Goal: Task Accomplishment & Management: Use online tool/utility

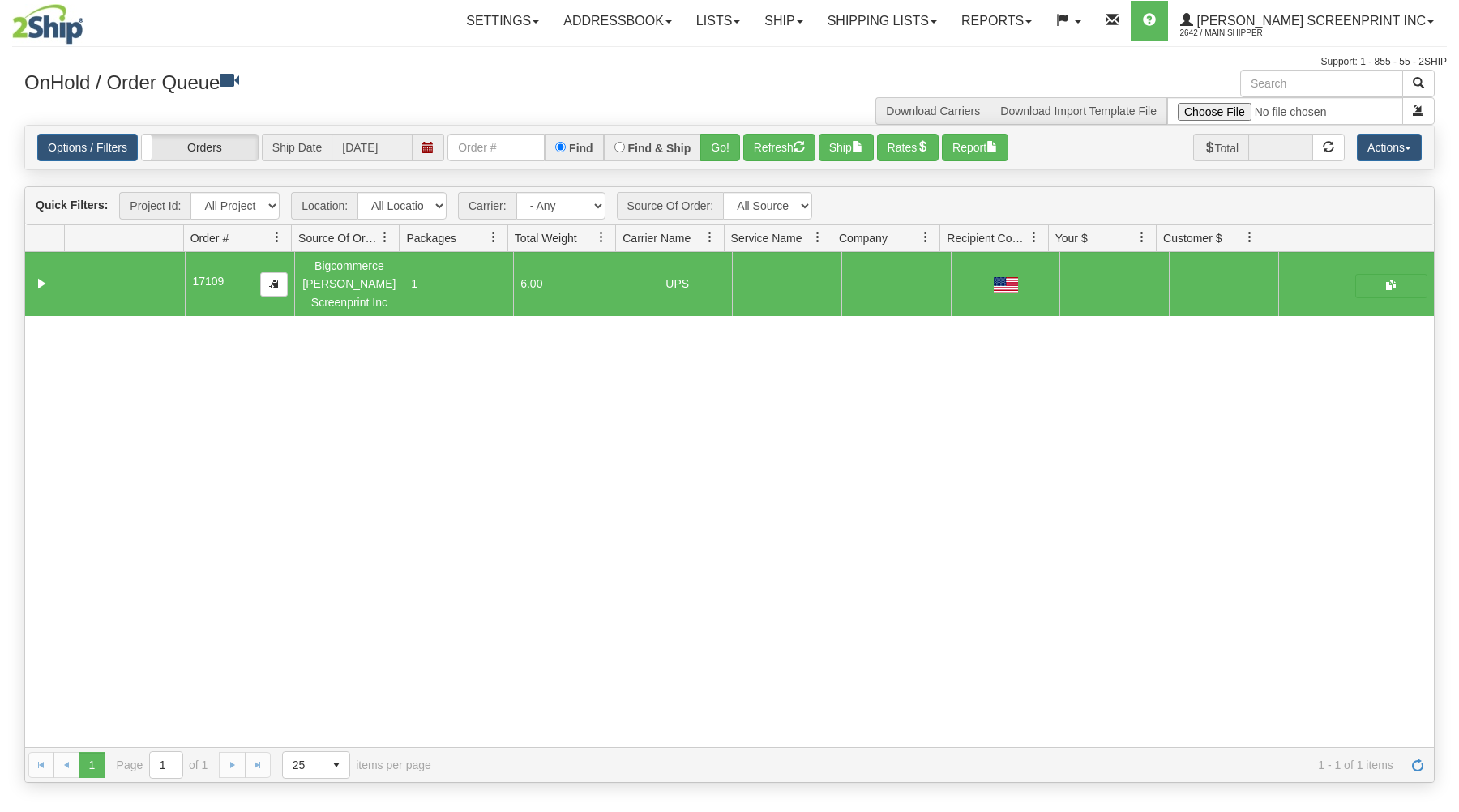
click at [534, 149] on input "text" at bounding box center [496, 148] width 98 height 28
type input "17102"
click at [715, 148] on button "Go!" at bounding box center [720, 148] width 40 height 28
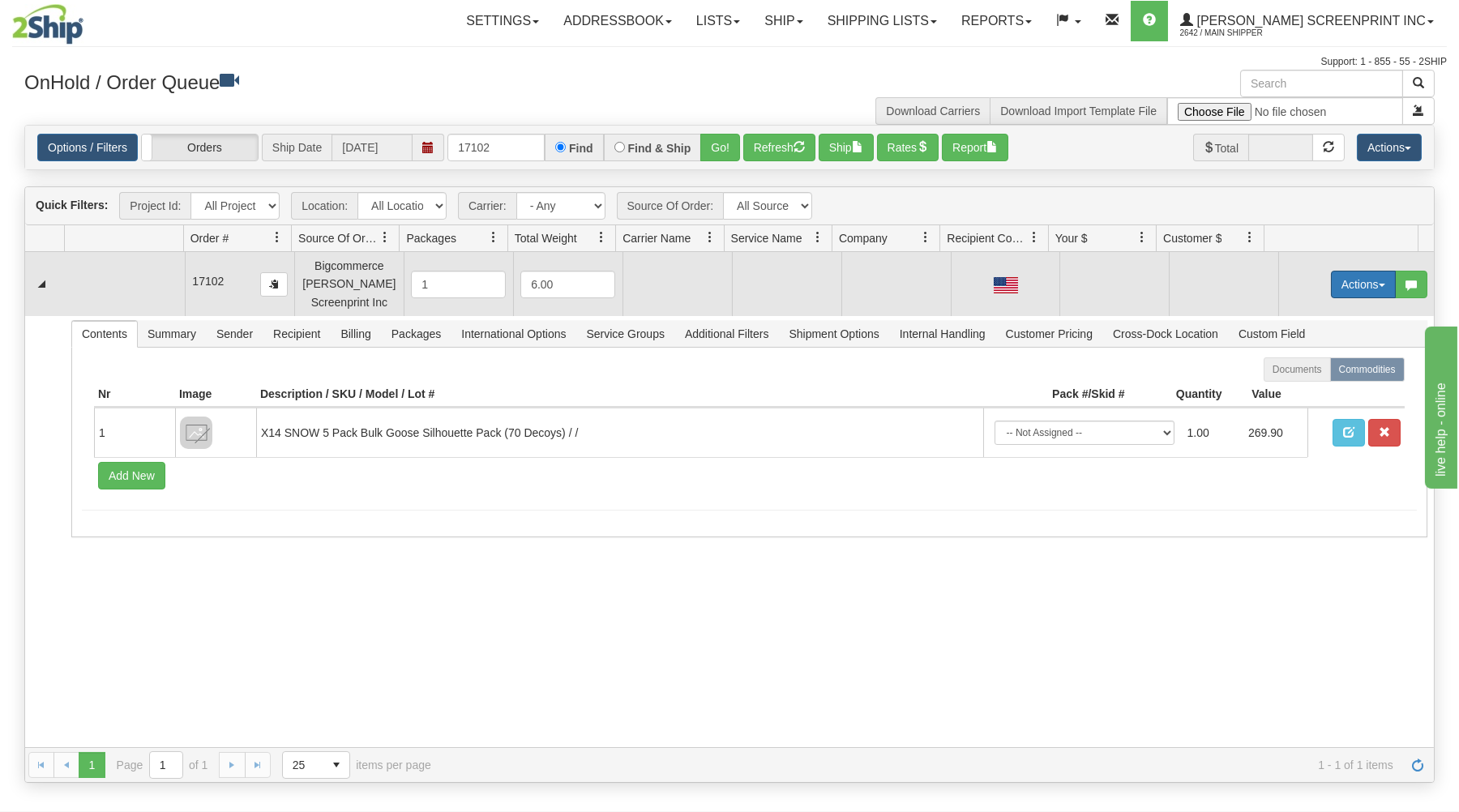
drag, startPoint x: 1325, startPoint y: 285, endPoint x: 1292, endPoint y: 328, distance: 54.2
click at [1331, 286] on button "Actions" at bounding box center [1363, 285] width 65 height 28
click at [1266, 319] on link "Open" at bounding box center [1330, 315] width 129 height 21
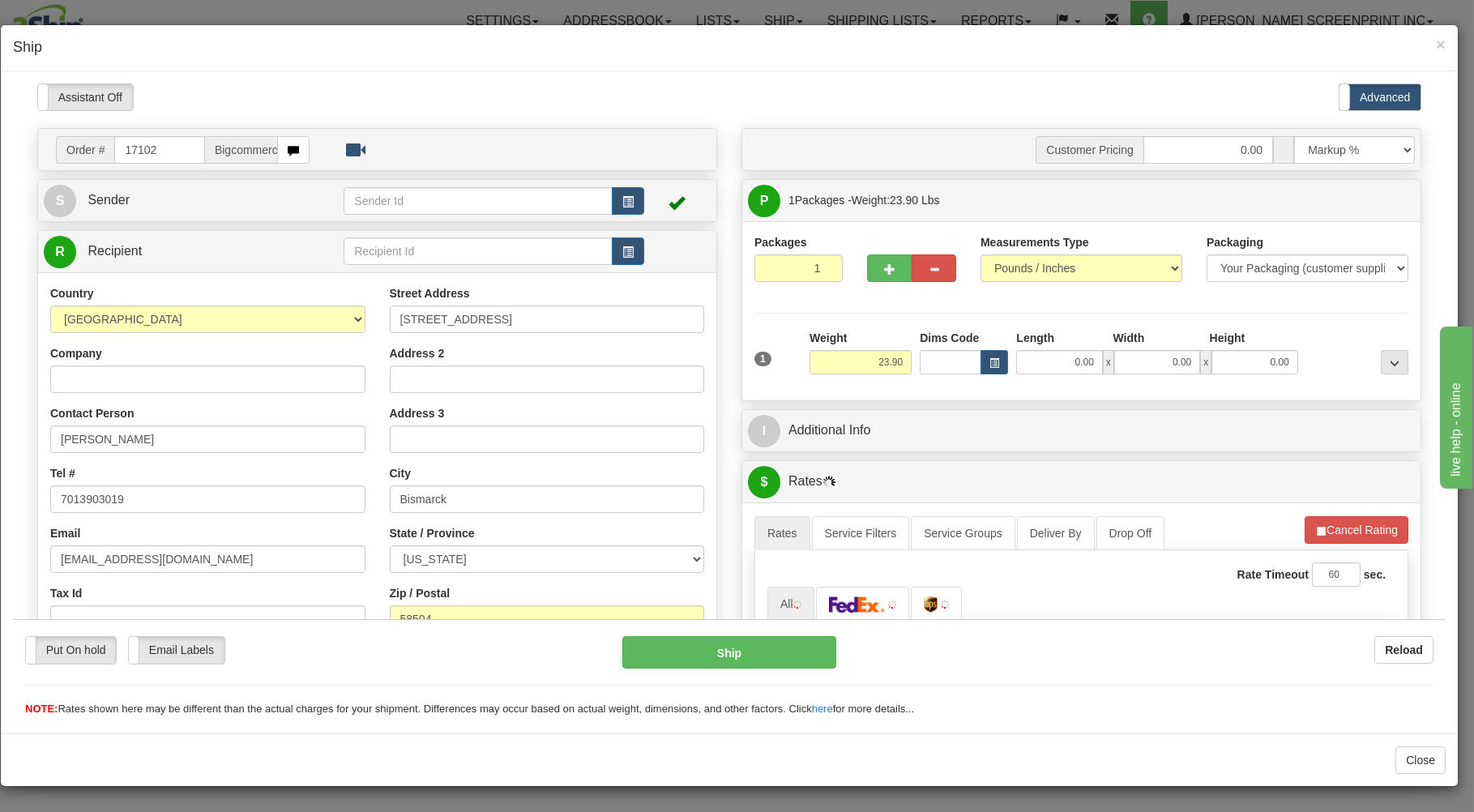
type input "23.85"
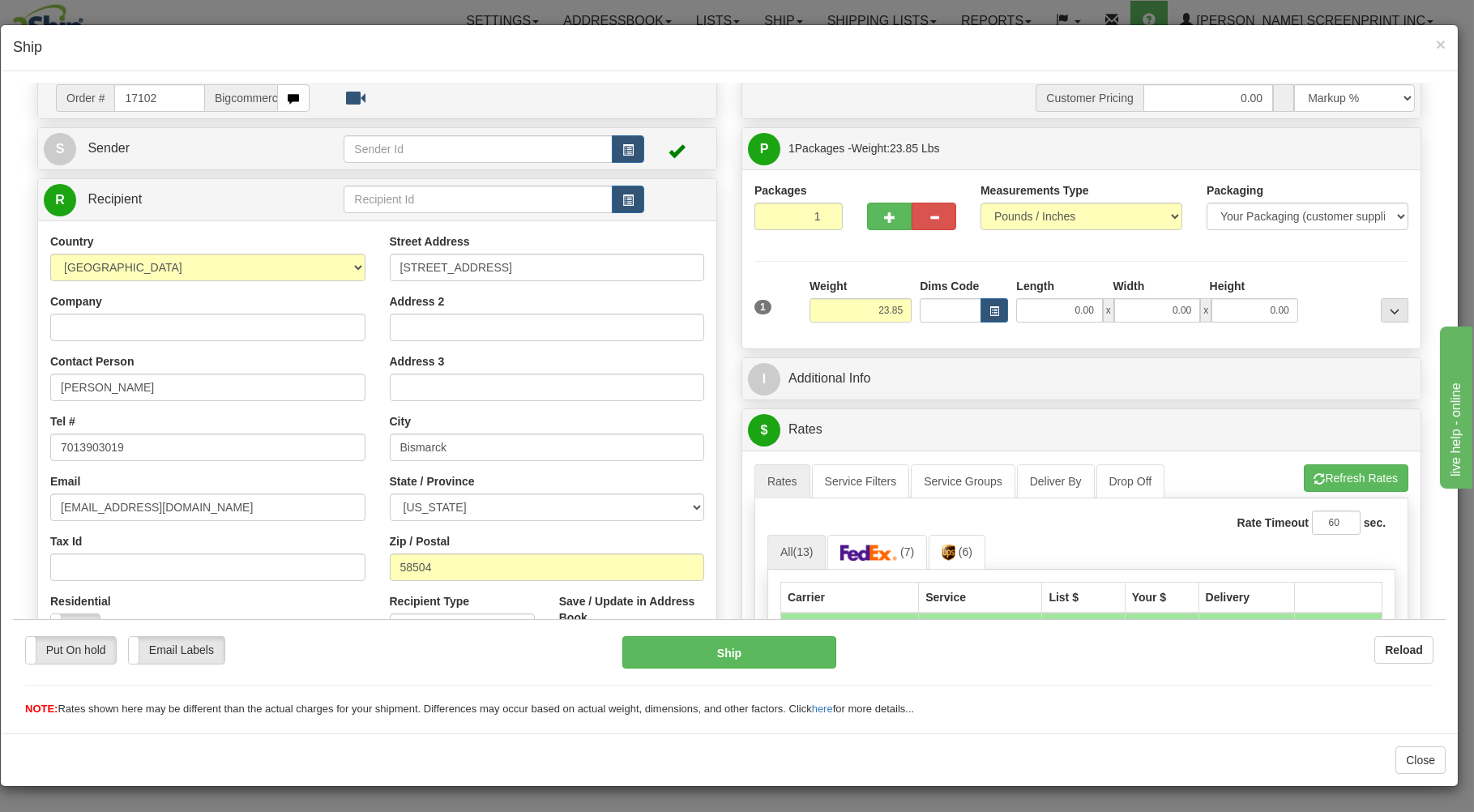
scroll to position [86, 0]
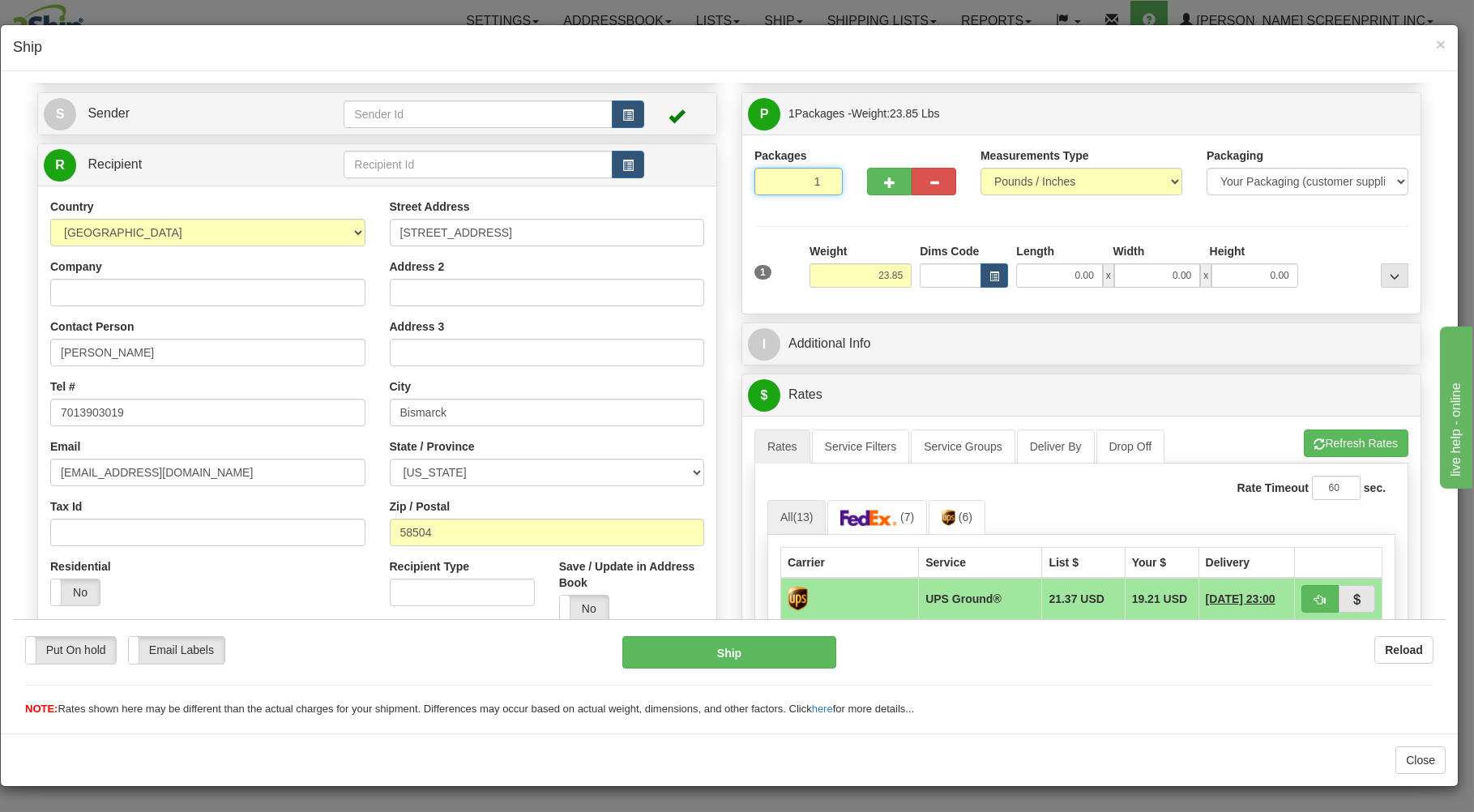
drag, startPoint x: 803, startPoint y: 173, endPoint x: 794, endPoint y: 208, distance: 36.1
click at [803, 176] on input "1" at bounding box center [798, 180] width 88 height 28
click at [861, 274] on input "23.85" at bounding box center [860, 274] width 102 height 24
click at [1074, 274] on input "0.00" at bounding box center [1059, 274] width 86 height 24
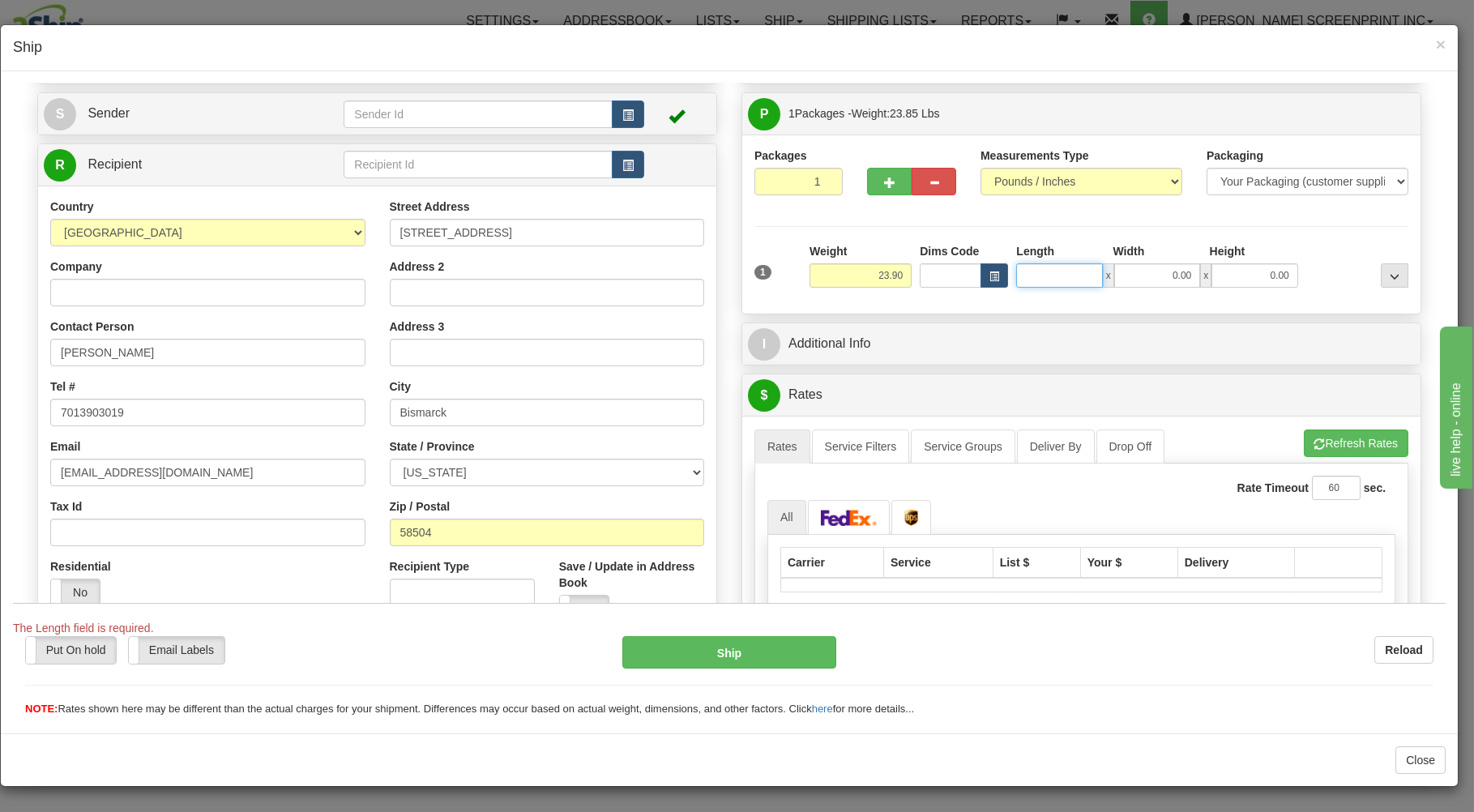
type input "23.95"
type input "38"
type input "23.85"
type input "38.00"
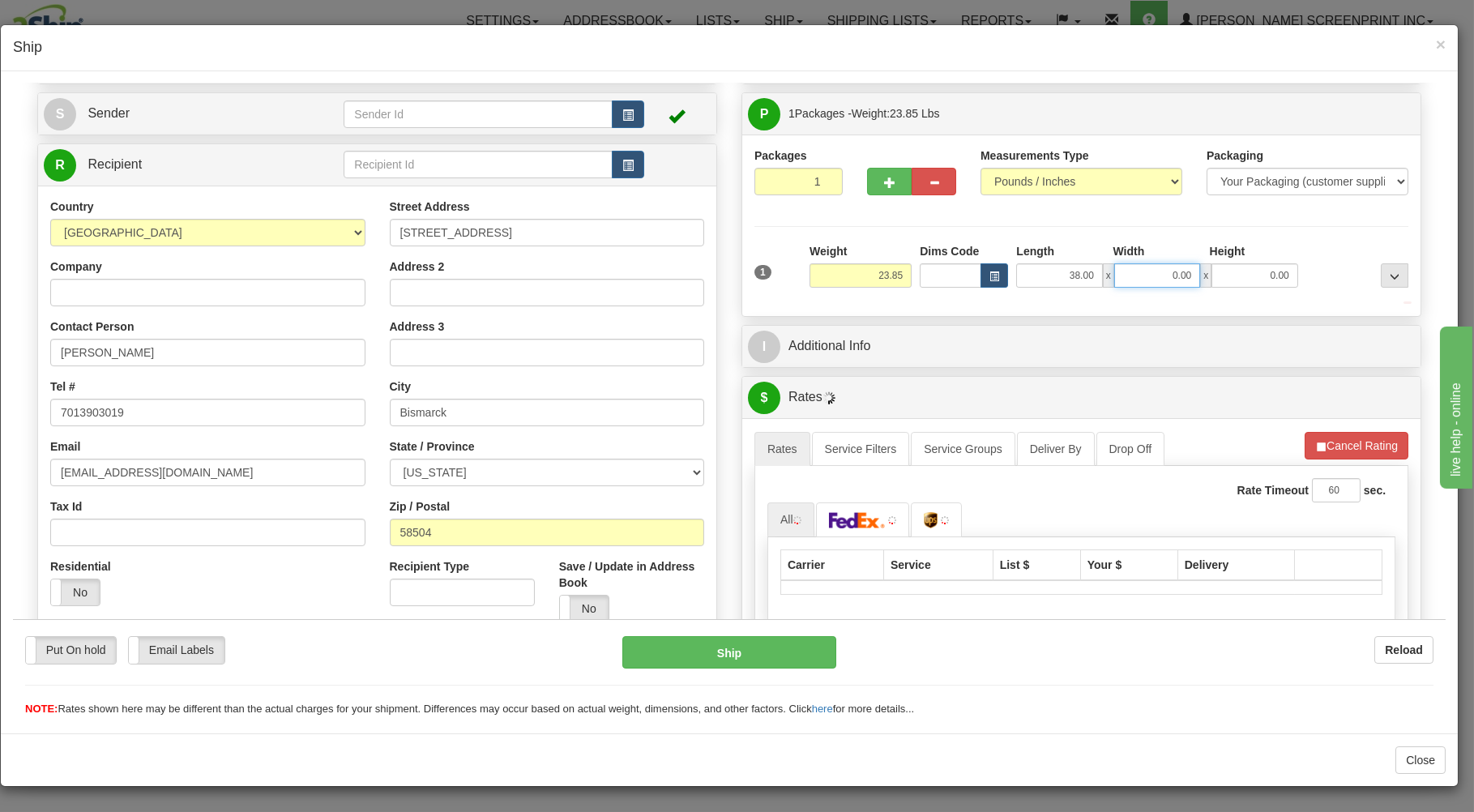
click at [1131, 280] on input "0.00" at bounding box center [1157, 274] width 86 height 24
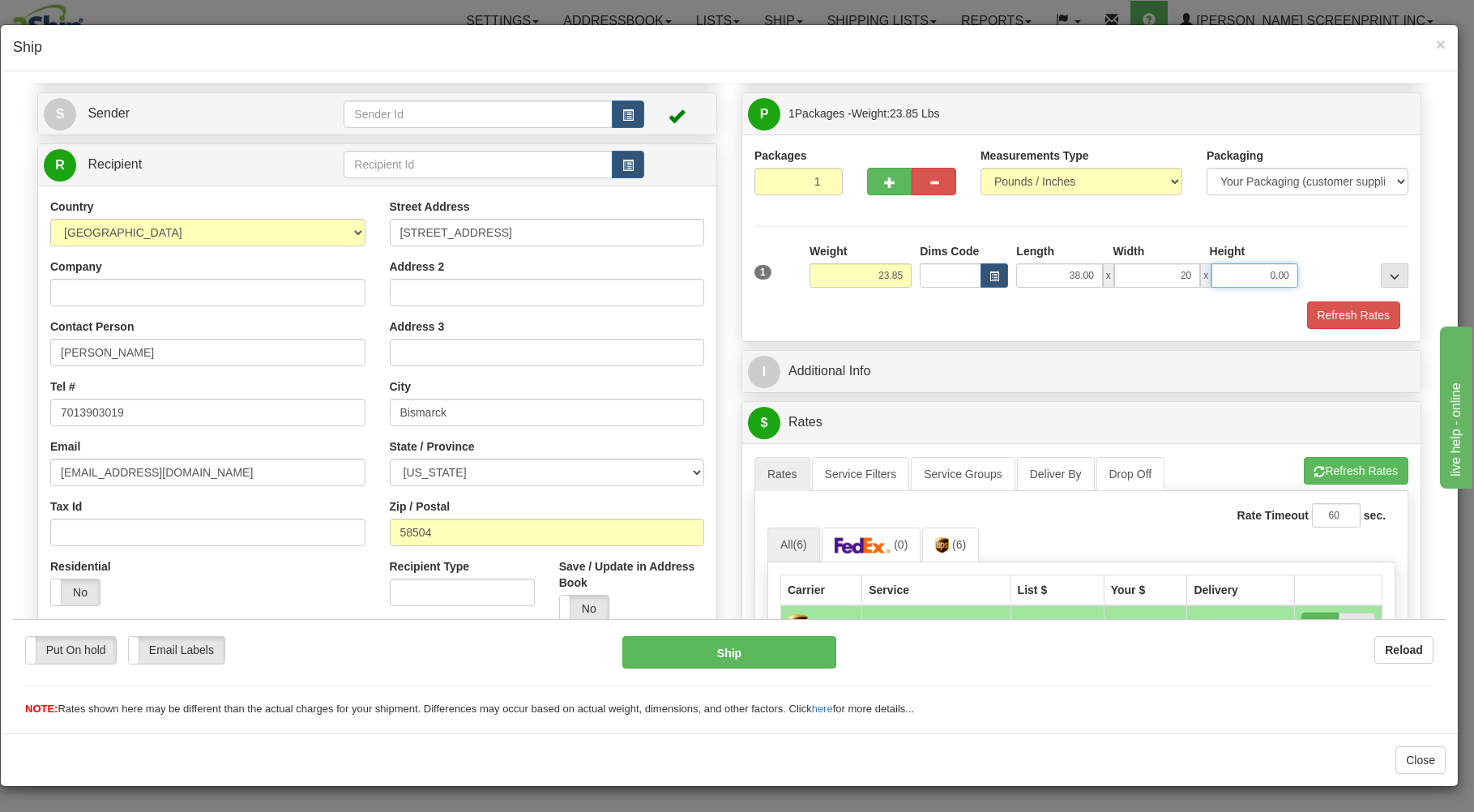
type input "20.00"
click at [1229, 273] on input "0.00" at bounding box center [1255, 274] width 86 height 24
type input "7.00"
click at [1334, 309] on button "Refresh Rates" at bounding box center [1353, 314] width 93 height 28
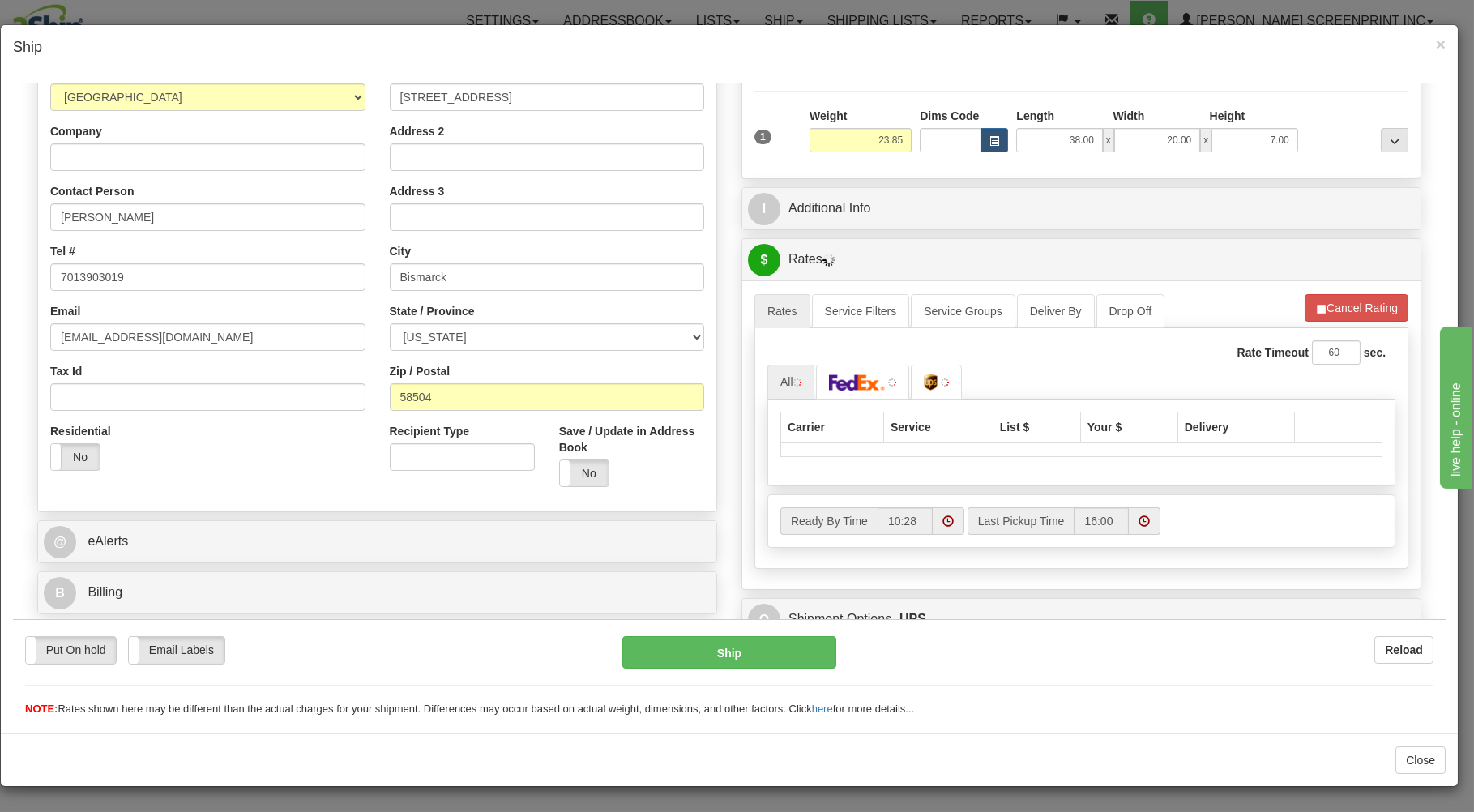
scroll to position [260, 0]
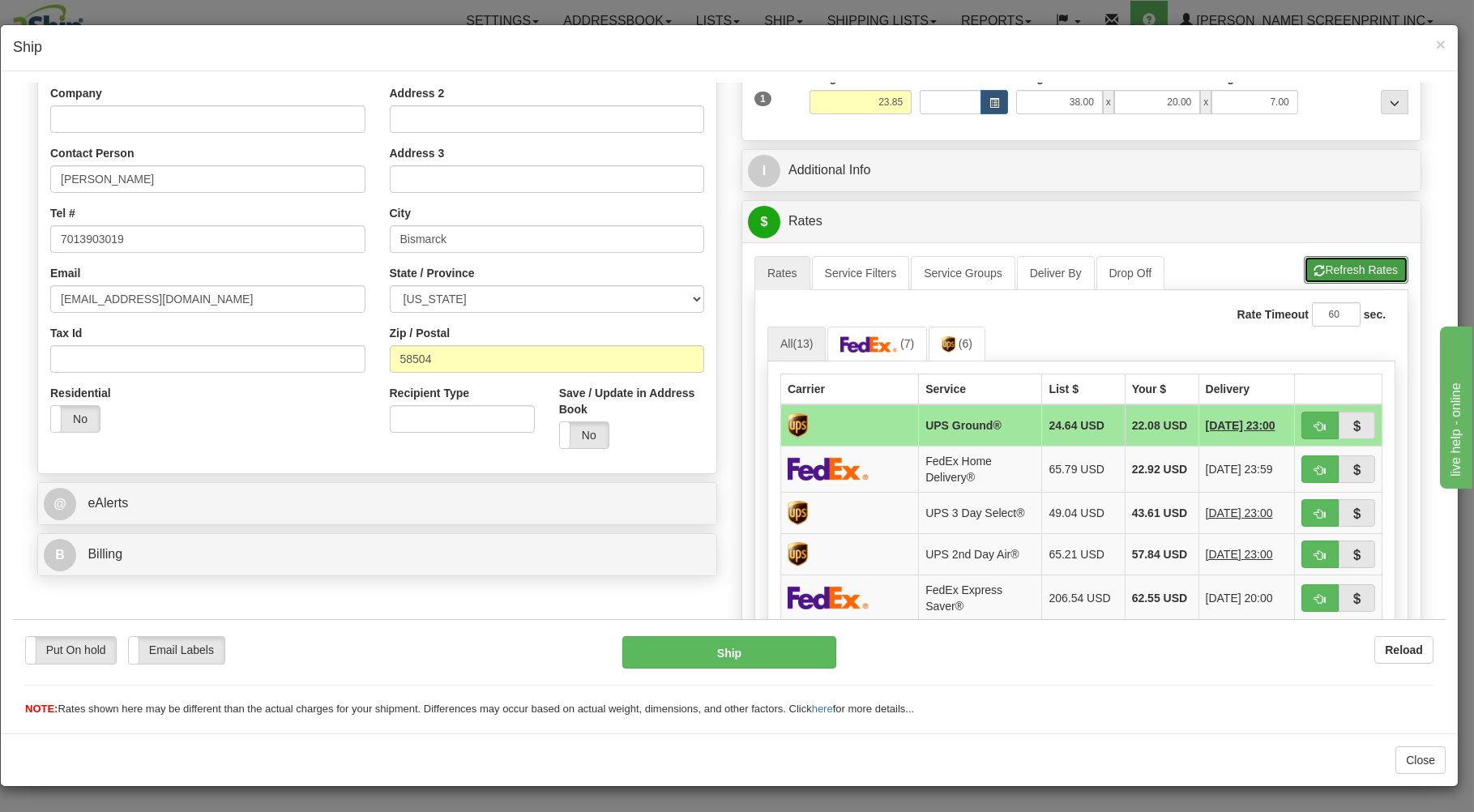
click at [1307, 279] on button "Refresh Rates" at bounding box center [1356, 269] width 104 height 28
drag, startPoint x: 1294, startPoint y: 424, endPoint x: 1194, endPoint y: 482, distance: 115.6
click at [1301, 425] on button "button" at bounding box center [1320, 425] width 37 height 28
type input "03"
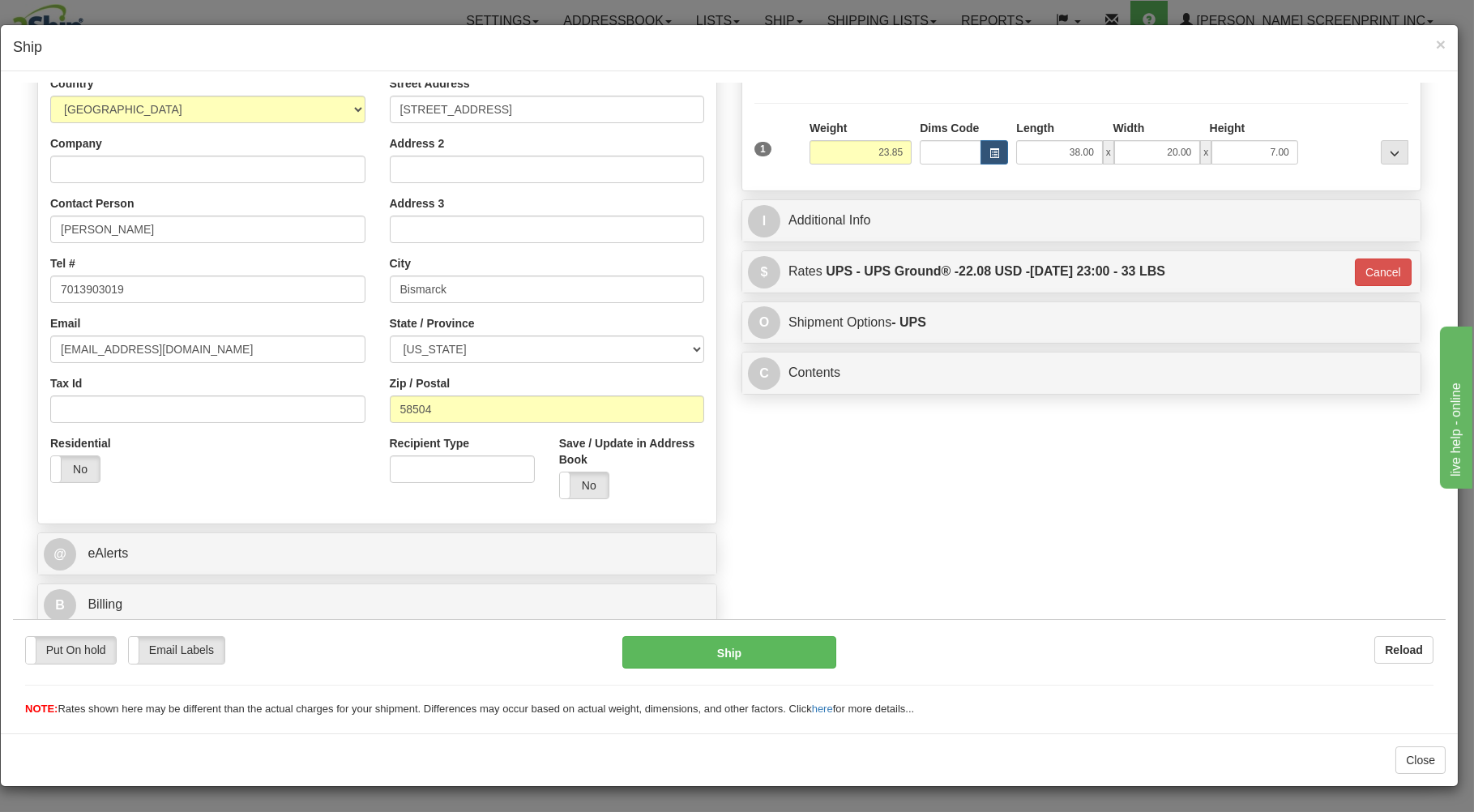
scroll to position [213, 0]
click at [792, 658] on button "Ship" at bounding box center [729, 651] width 215 height 33
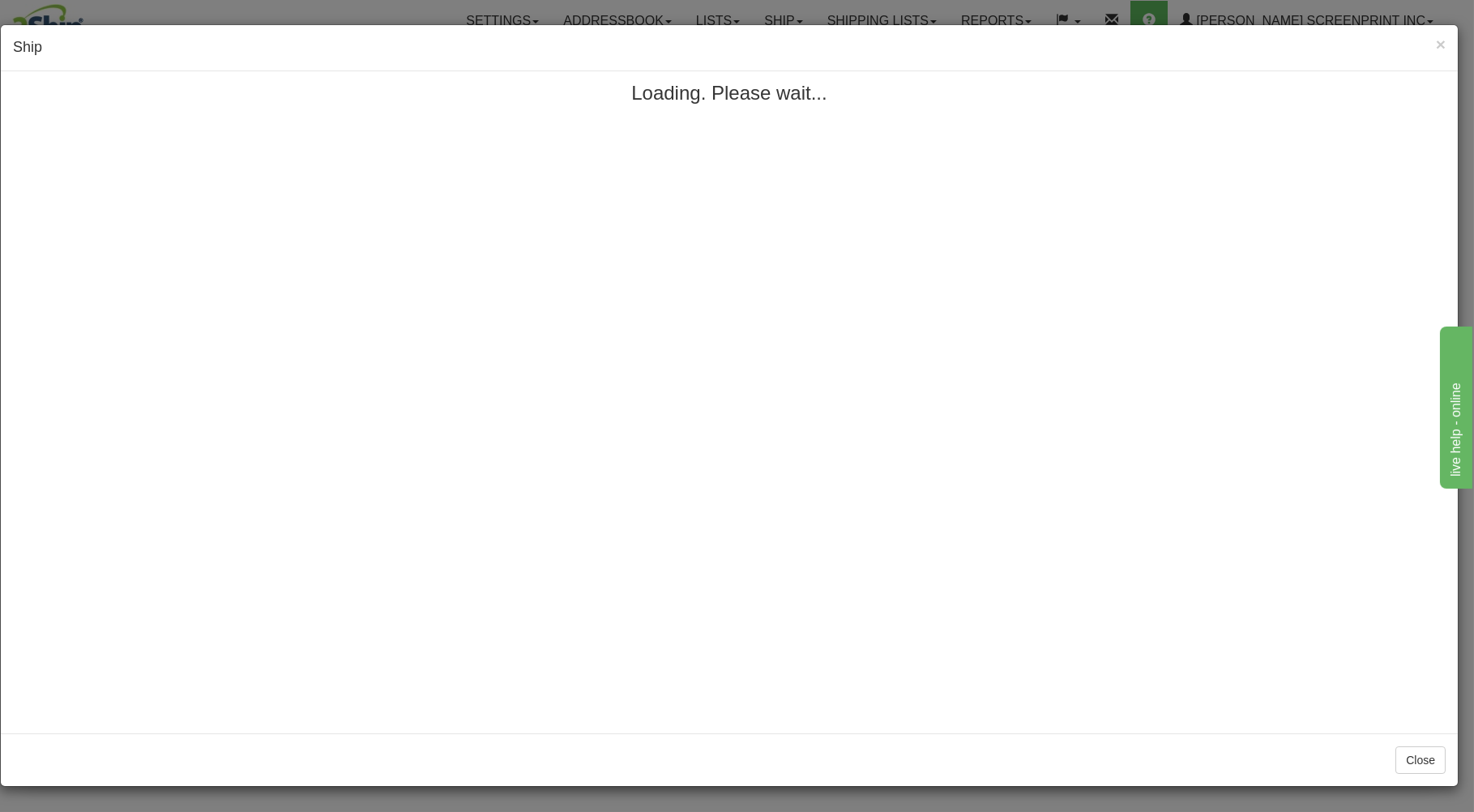
scroll to position [0, 0]
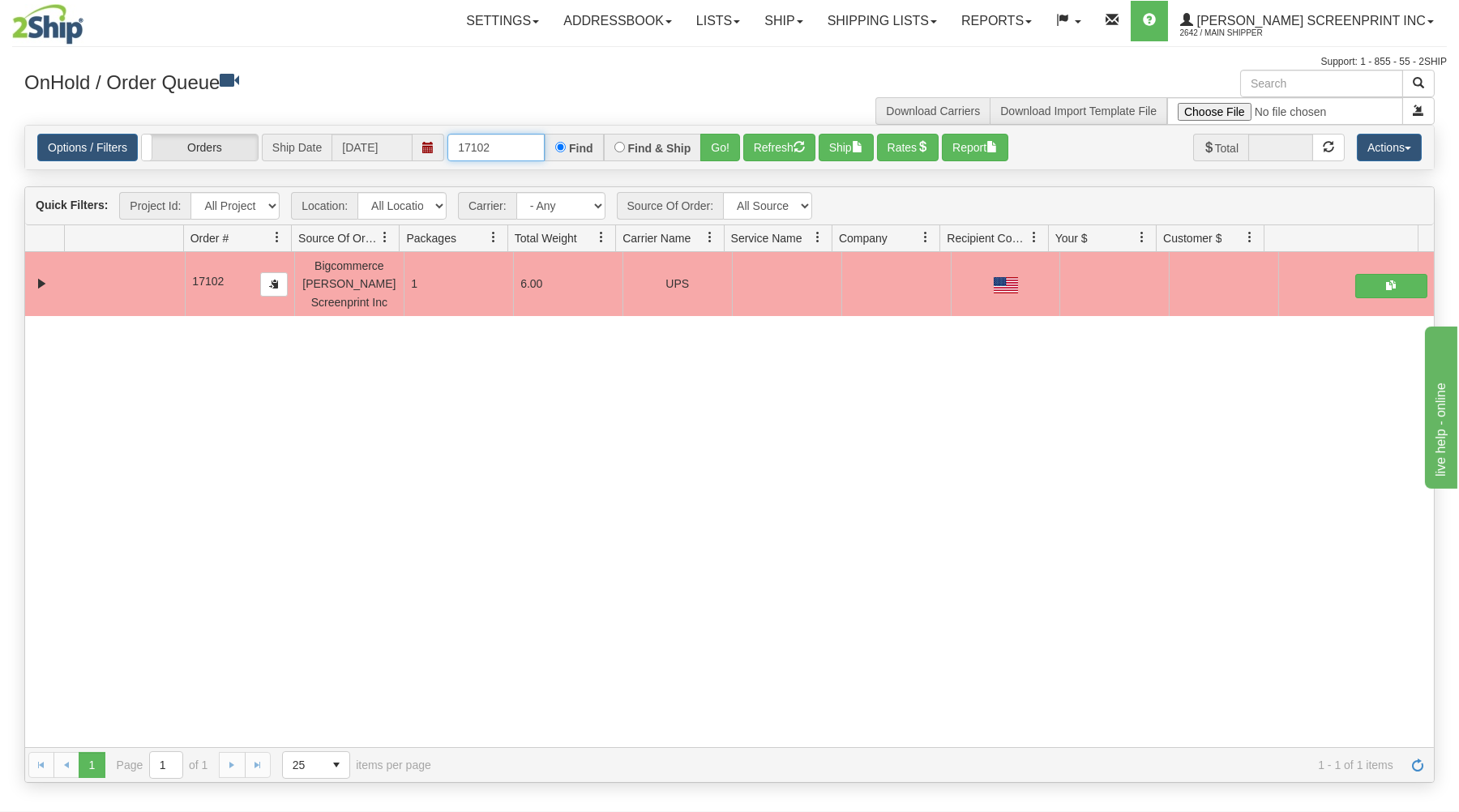
click at [513, 147] on input "17102" at bounding box center [496, 148] width 98 height 28
type input "1"
click at [527, 151] on input "text" at bounding box center [496, 148] width 98 height 28
click at [731, 147] on button "Go!" at bounding box center [720, 148] width 40 height 28
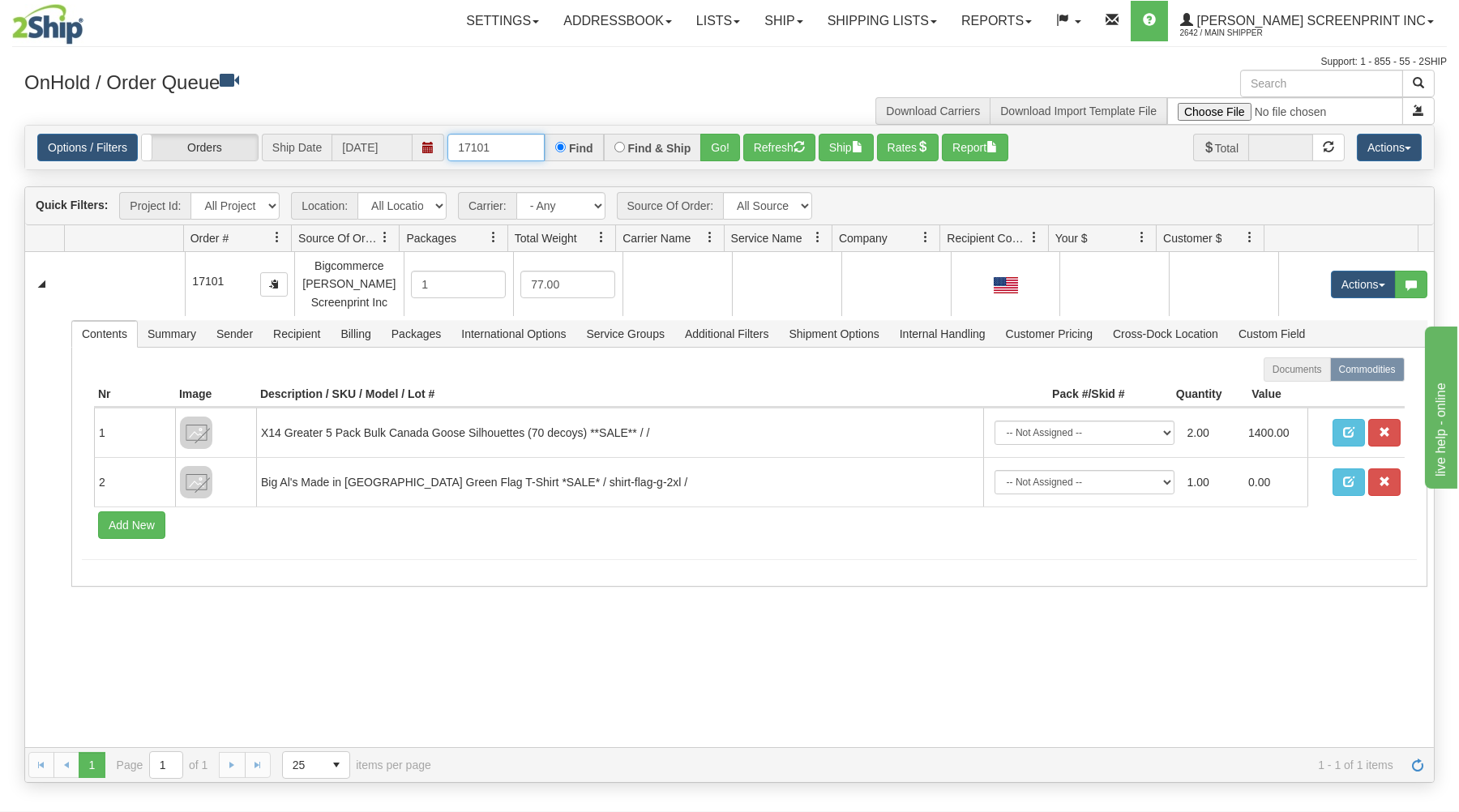
click at [520, 154] on input "17101" at bounding box center [496, 148] width 98 height 28
type input "1"
click at [433, 75] on h3 "OnHold / Order Queue" at bounding box center [370, 81] width 693 height 23
click at [518, 154] on input "text" at bounding box center [496, 148] width 98 height 28
type input "17101"
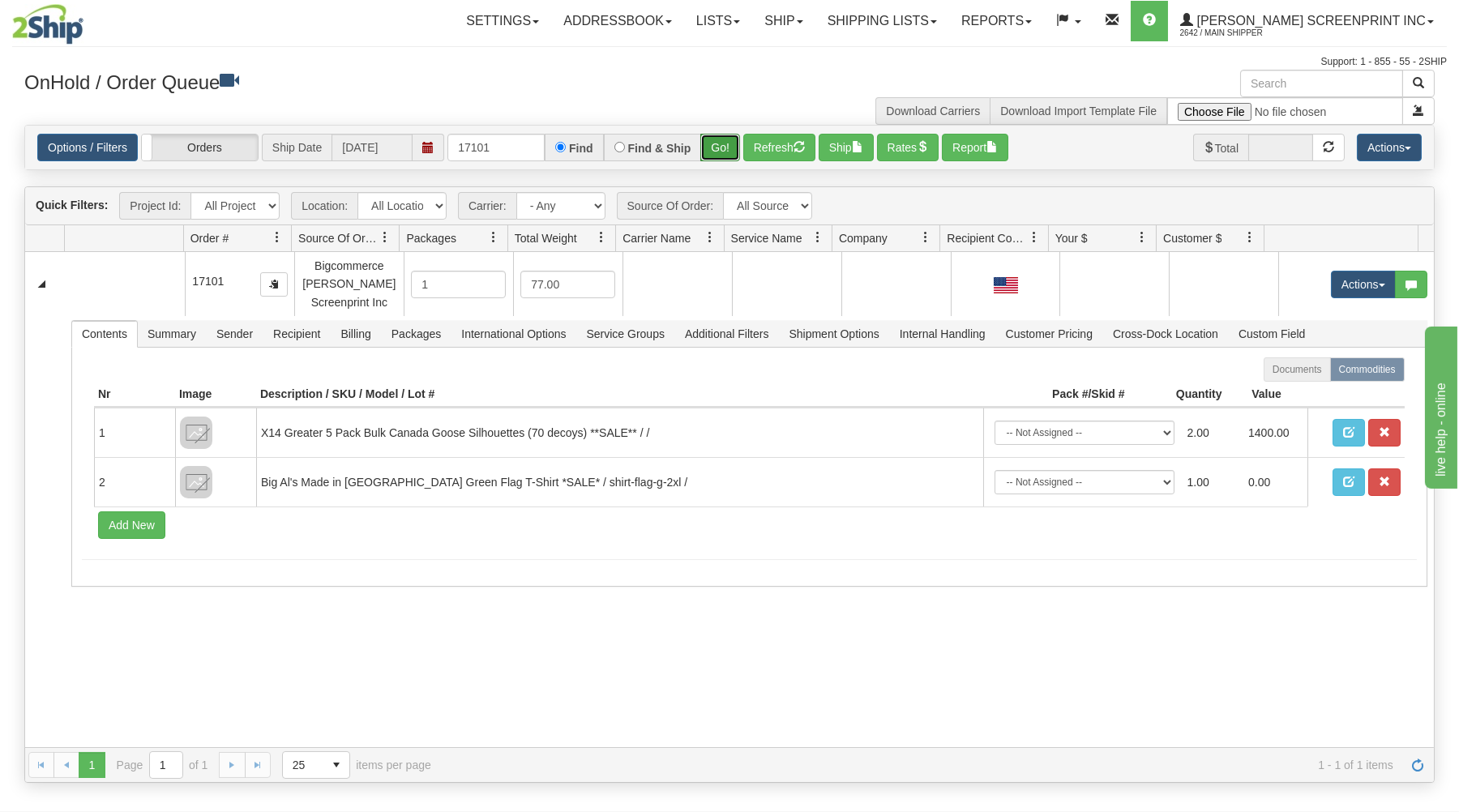
click at [729, 154] on button "Go!" at bounding box center [720, 148] width 40 height 28
click at [711, 144] on button "Go!" at bounding box center [720, 148] width 40 height 28
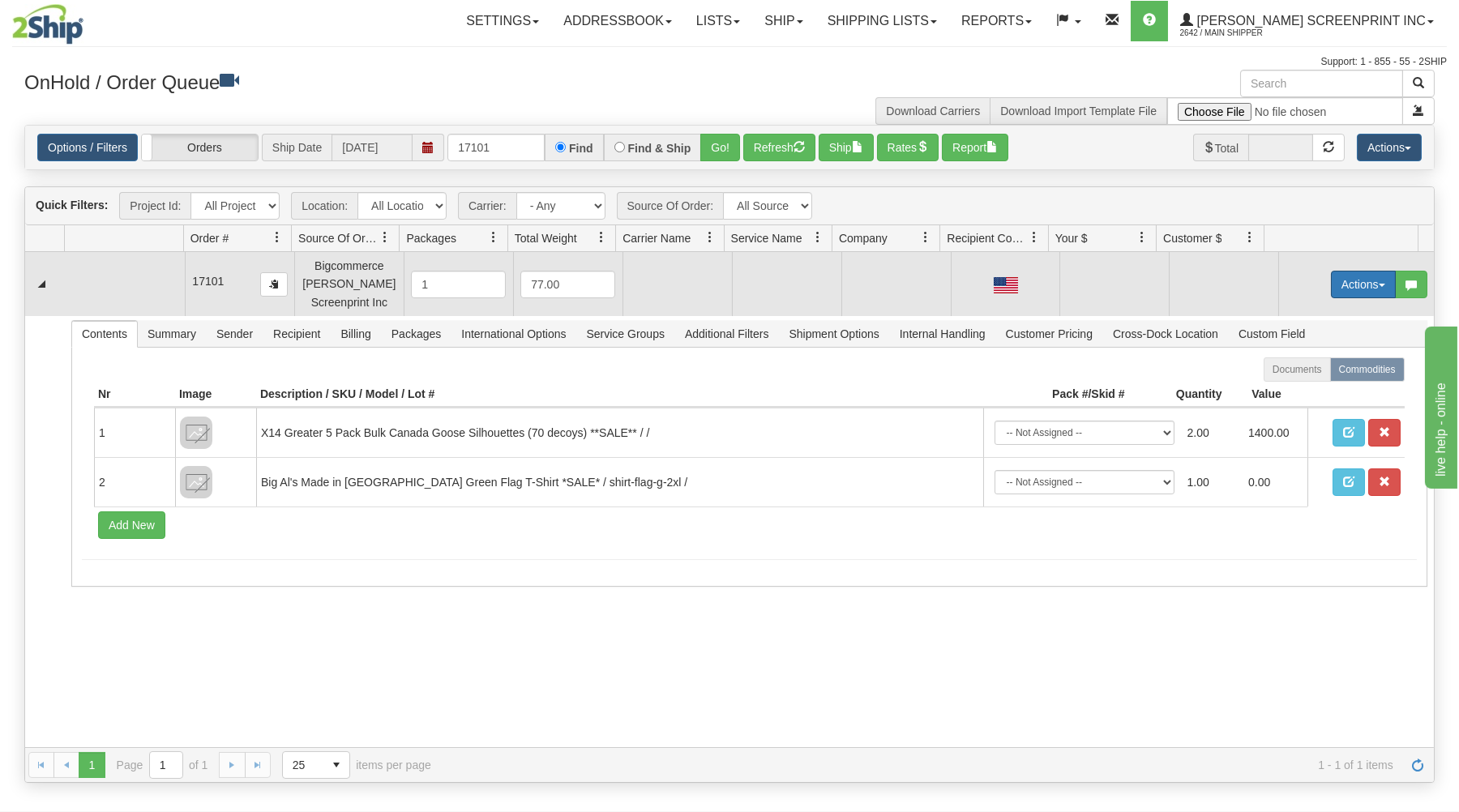
click at [1362, 284] on button "Actions" at bounding box center [1363, 285] width 65 height 28
click at [1281, 312] on span at bounding box center [1286, 314] width 11 height 11
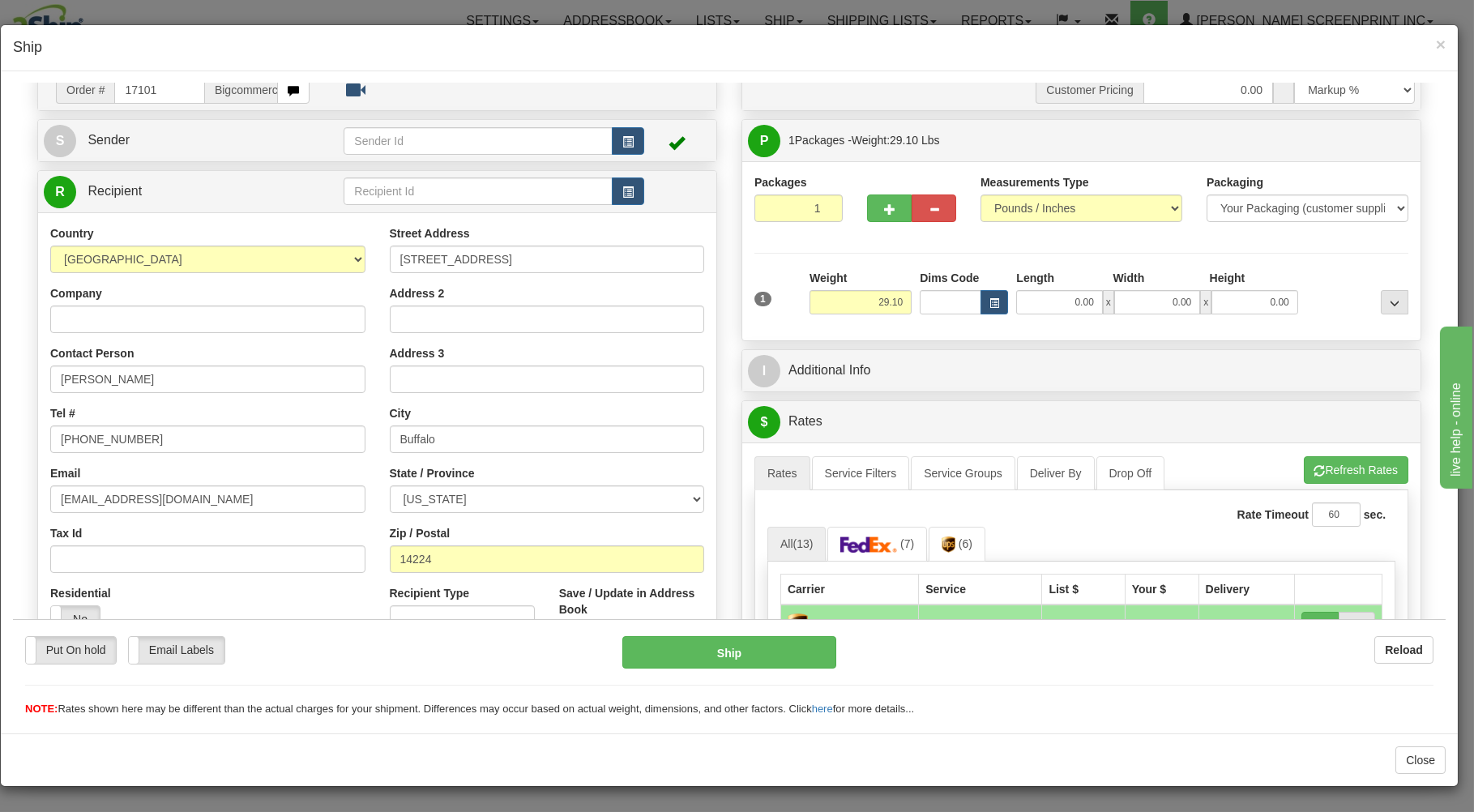
scroll to position [86, 0]
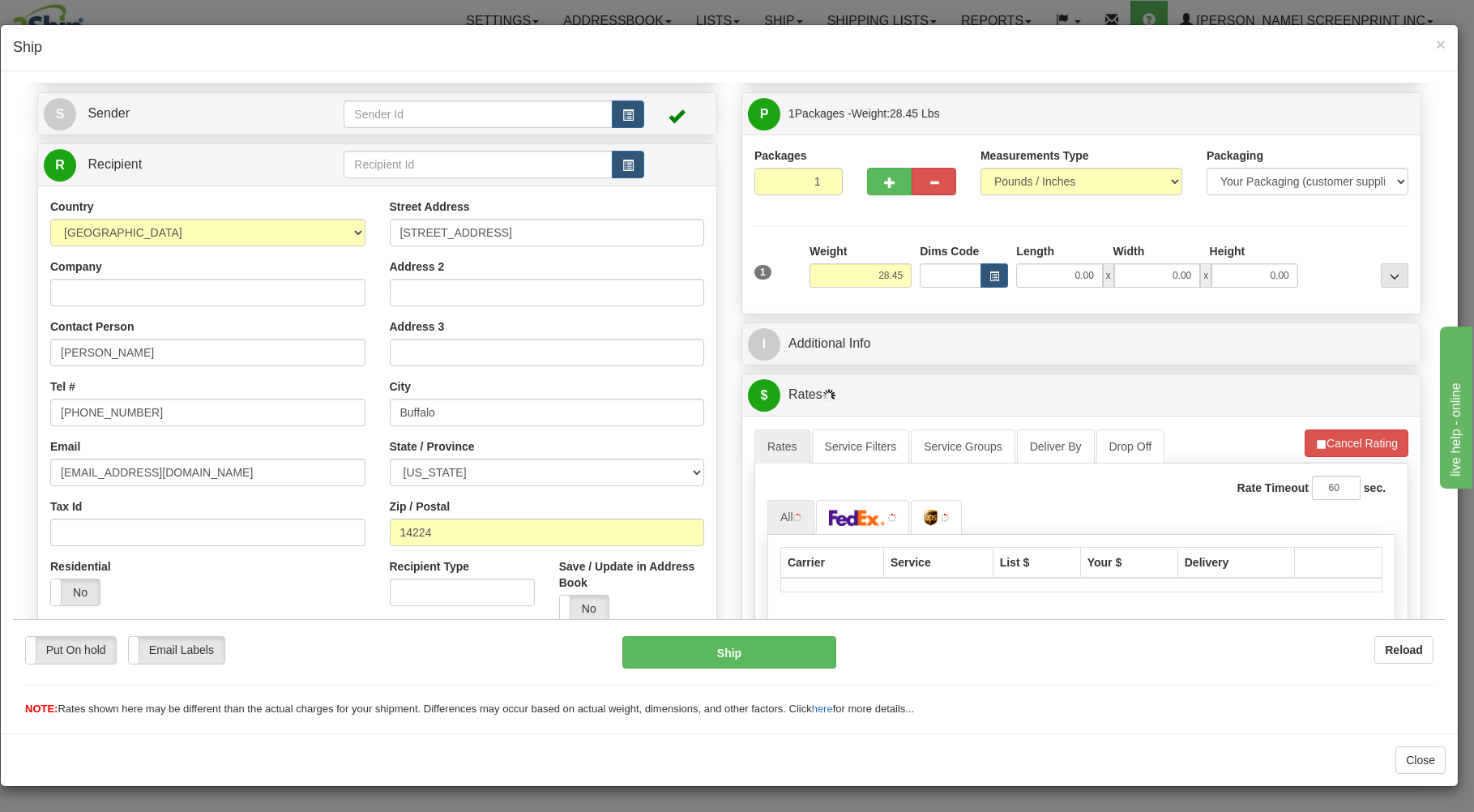
type input "28.50"
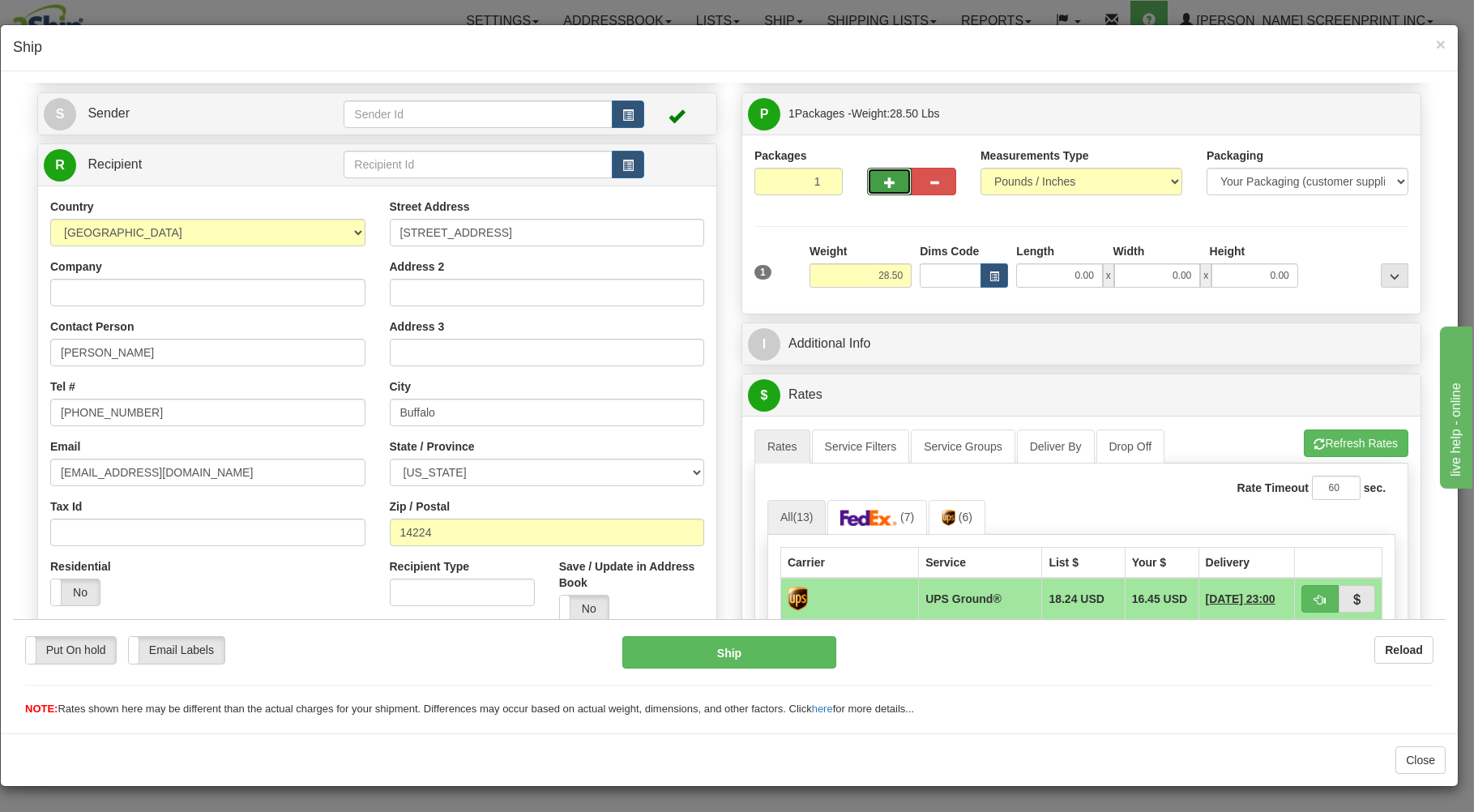
click at [867, 183] on button "button" at bounding box center [890, 180] width 45 height 28
type input "2"
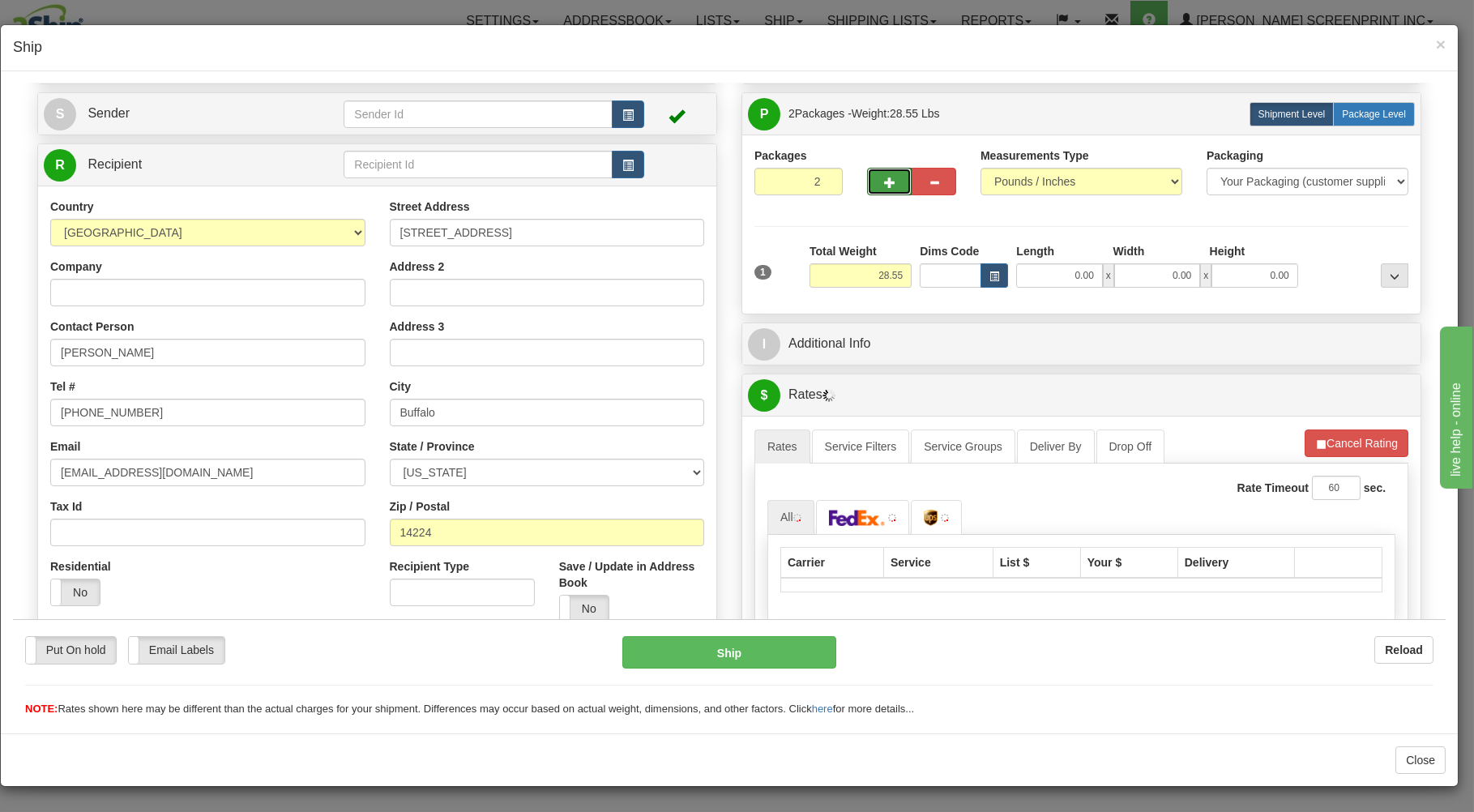
type input "28.50"
click at [1366, 112] on span "Package Level" at bounding box center [1374, 113] width 64 height 11
radio input "true"
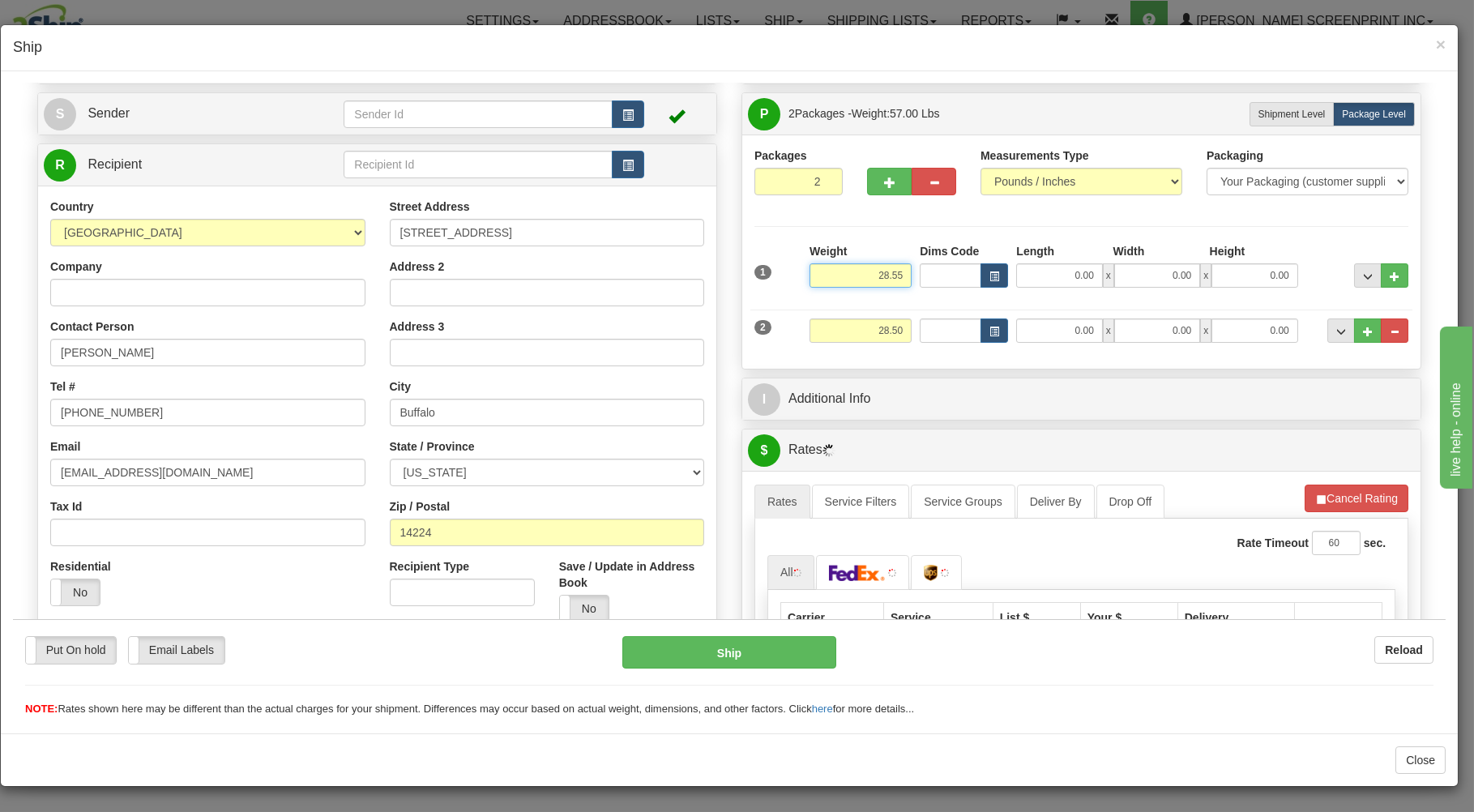
click at [900, 271] on input "28.55" at bounding box center [860, 274] width 102 height 24
click at [894, 280] on input "28.45" at bounding box center [860, 274] width 102 height 24
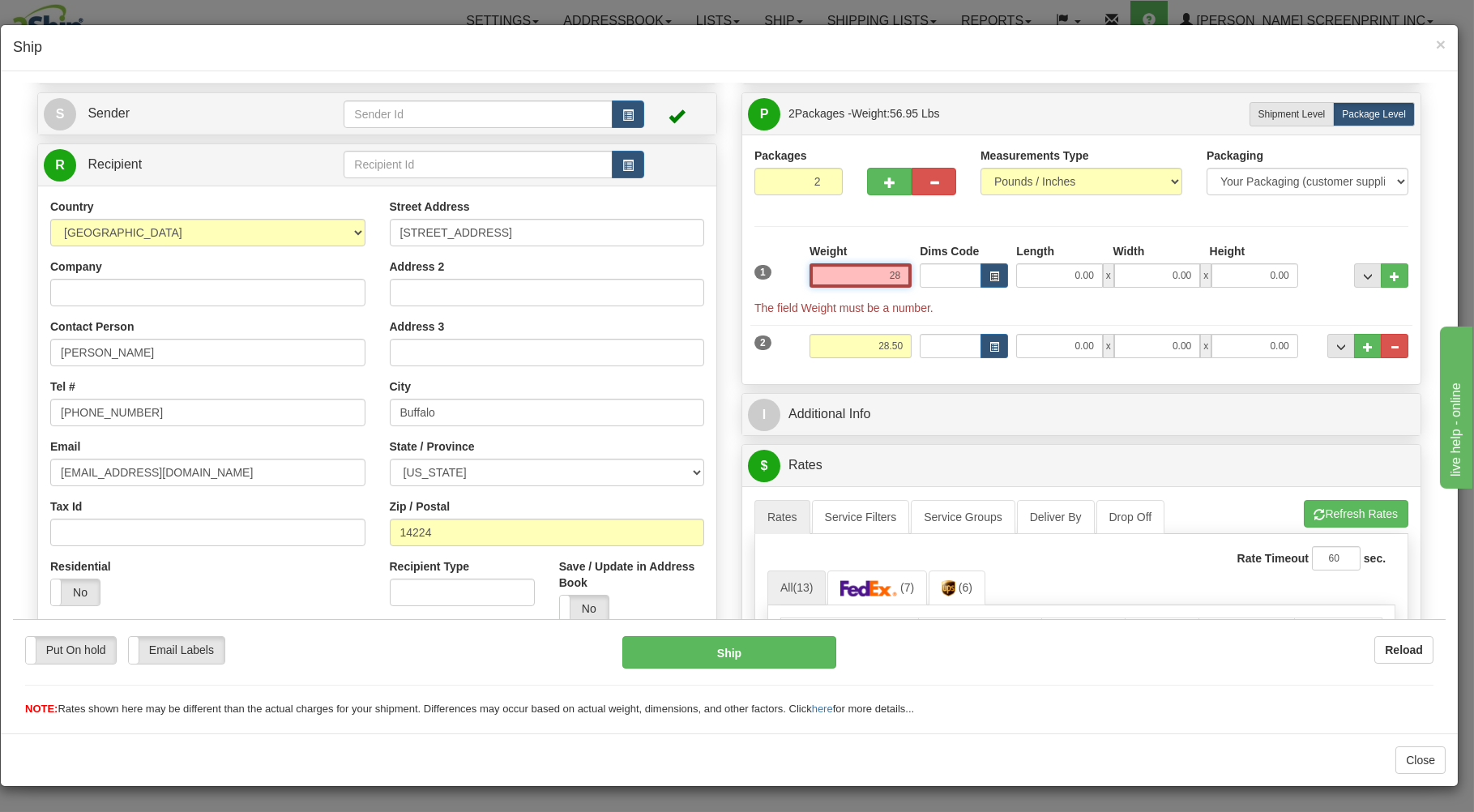
type input "2"
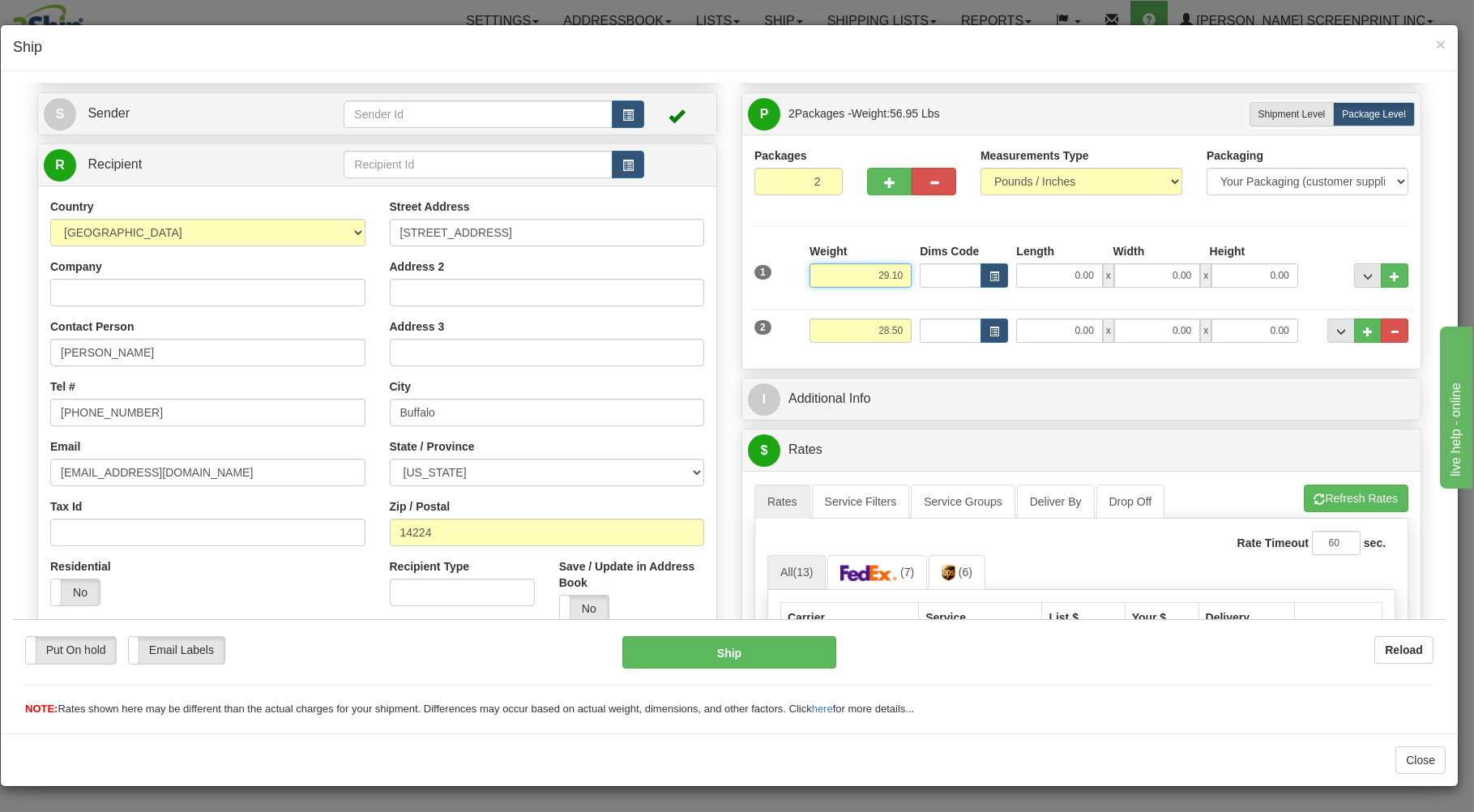
type input "29.10"
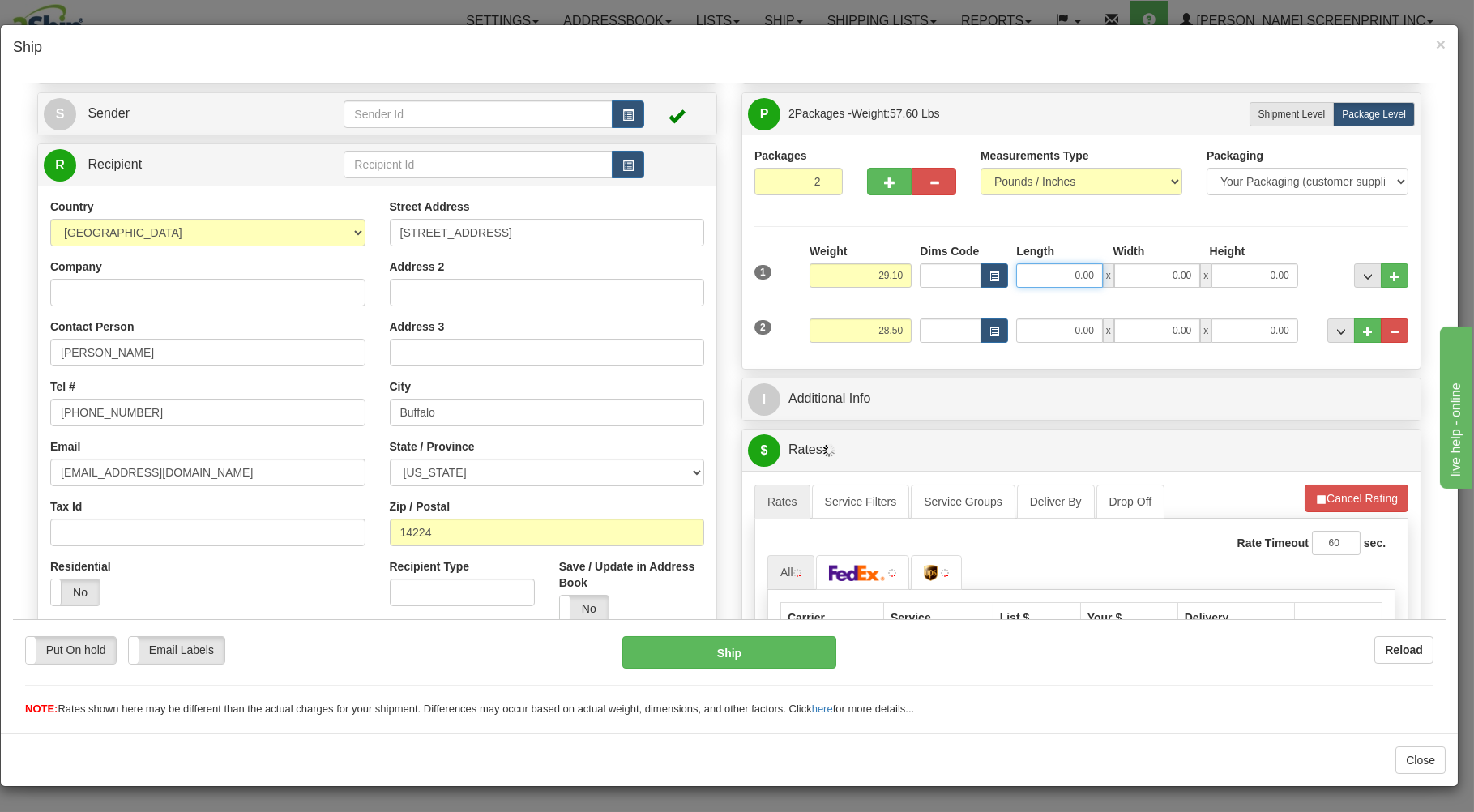
drag, startPoint x: 1037, startPoint y: 274, endPoint x: 1026, endPoint y: 302, distance: 30.1
click at [1033, 286] on input "0.00" at bounding box center [1059, 274] width 86 height 24
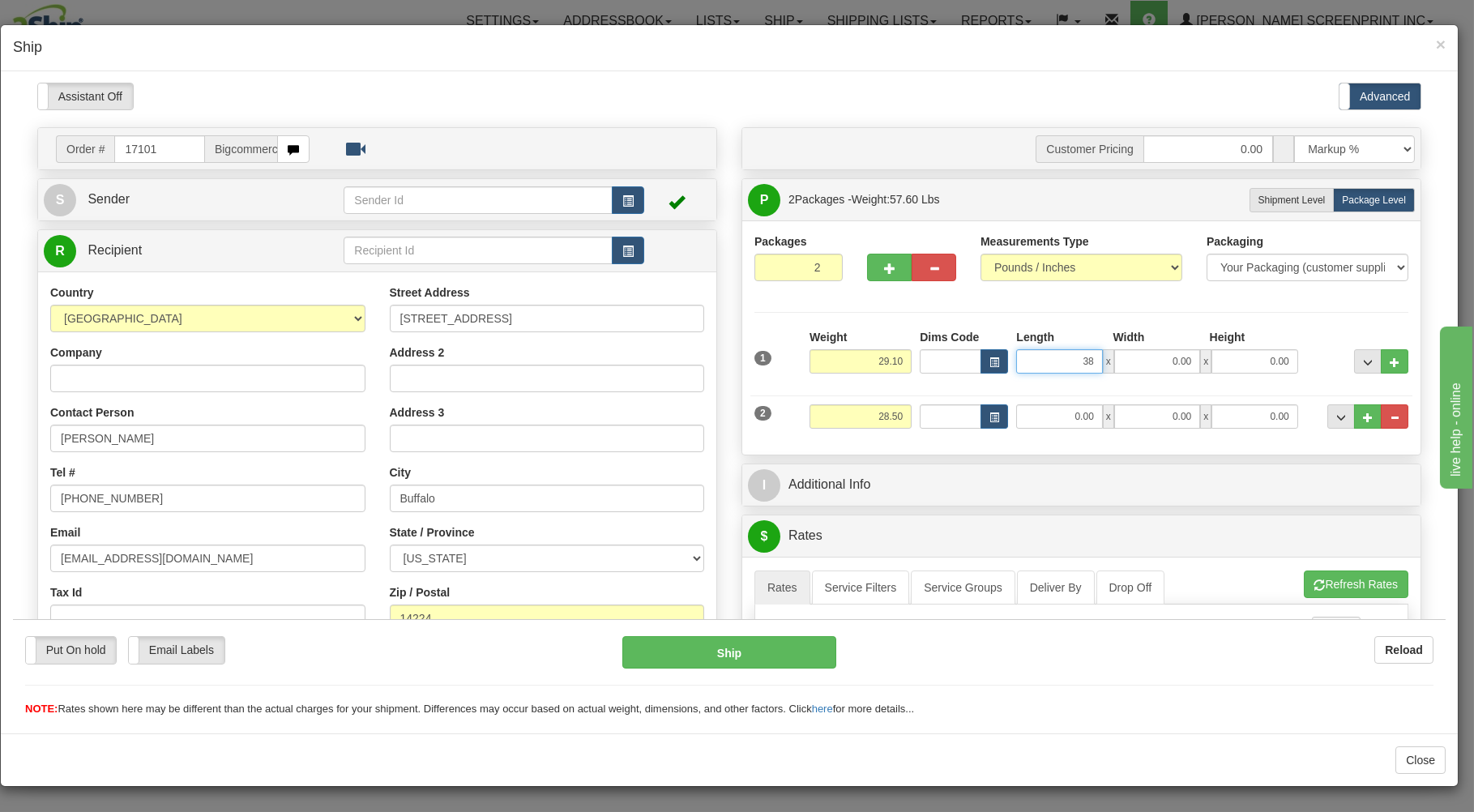
scroll to position [0, 0]
type input "38.00"
click at [1135, 359] on input "0.00" at bounding box center [1157, 362] width 86 height 24
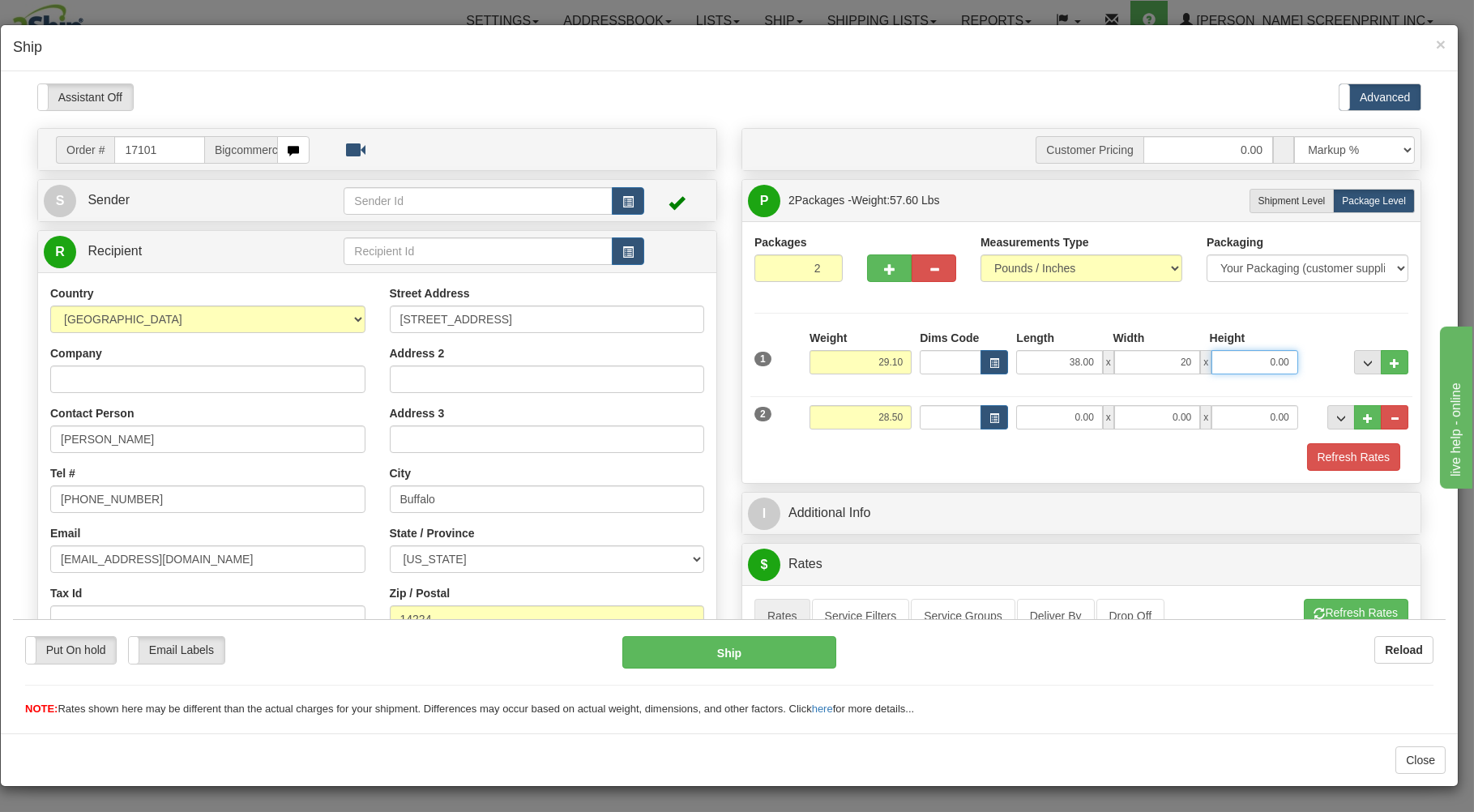
type input "20.00"
click at [1218, 358] on input "0.00" at bounding box center [1255, 362] width 86 height 24
type input "8.00"
drag, startPoint x: 893, startPoint y: 412, endPoint x: 880, endPoint y: 413, distance: 13.0
click at [894, 416] on input "28.50" at bounding box center [860, 416] width 102 height 24
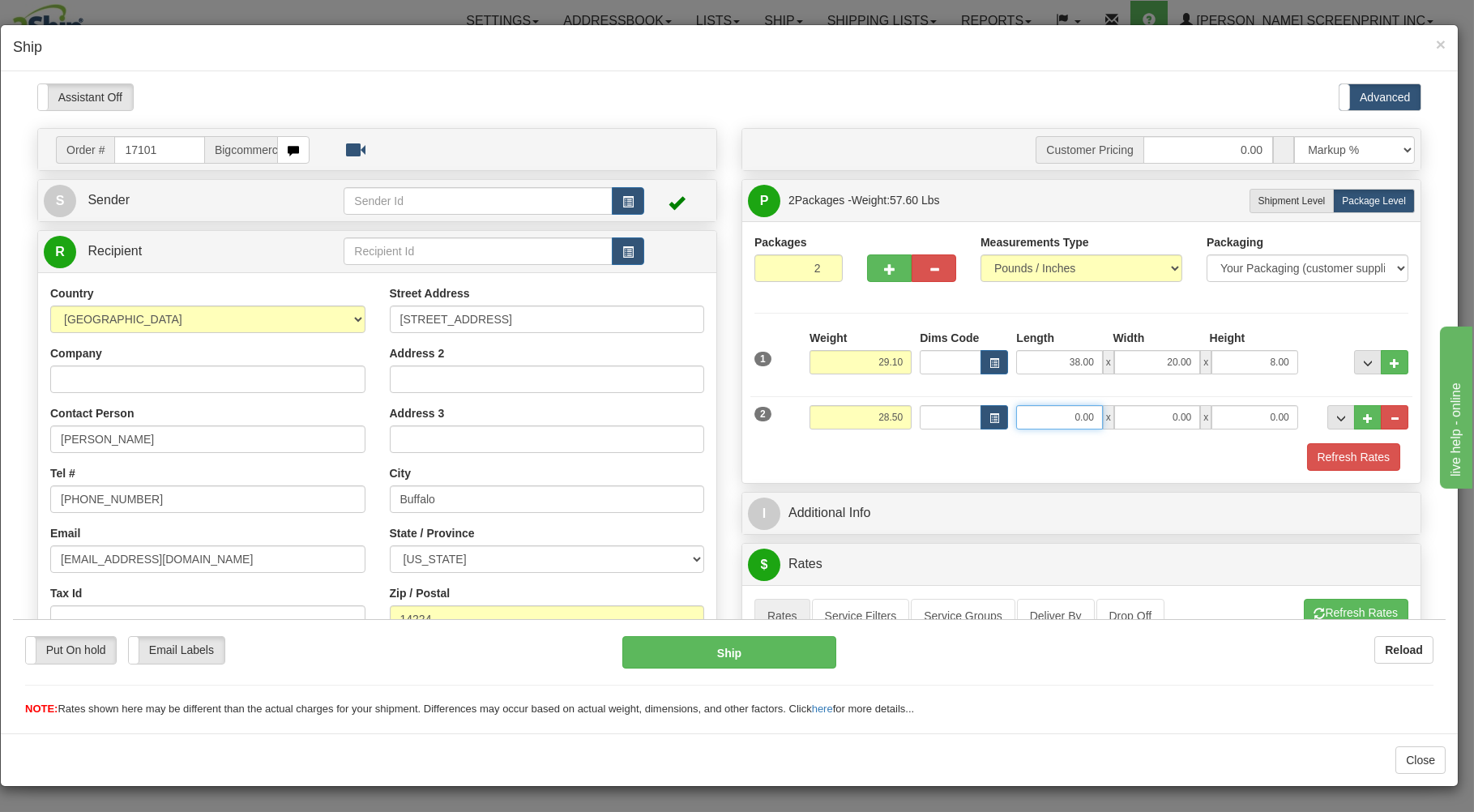
click at [1036, 422] on input "0.00" at bounding box center [1059, 416] width 86 height 24
type input "38.00"
click at [1176, 415] on input "0.00" at bounding box center [1157, 416] width 86 height 24
type input "20.00"
click at [1225, 424] on input "0.00" at bounding box center [1255, 416] width 86 height 24
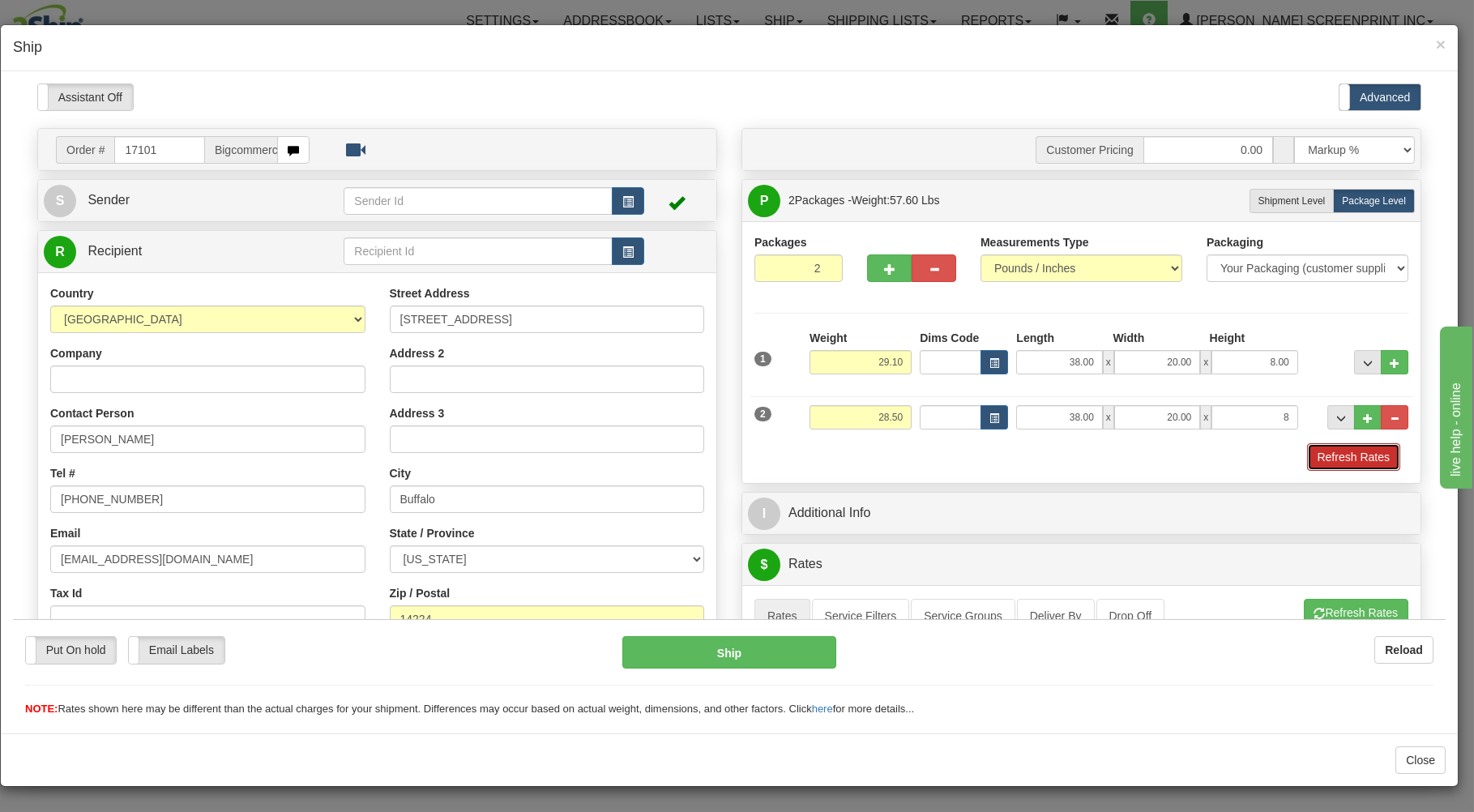
type input "8.00"
click at [1347, 450] on button "Refresh Rates" at bounding box center [1353, 456] width 93 height 28
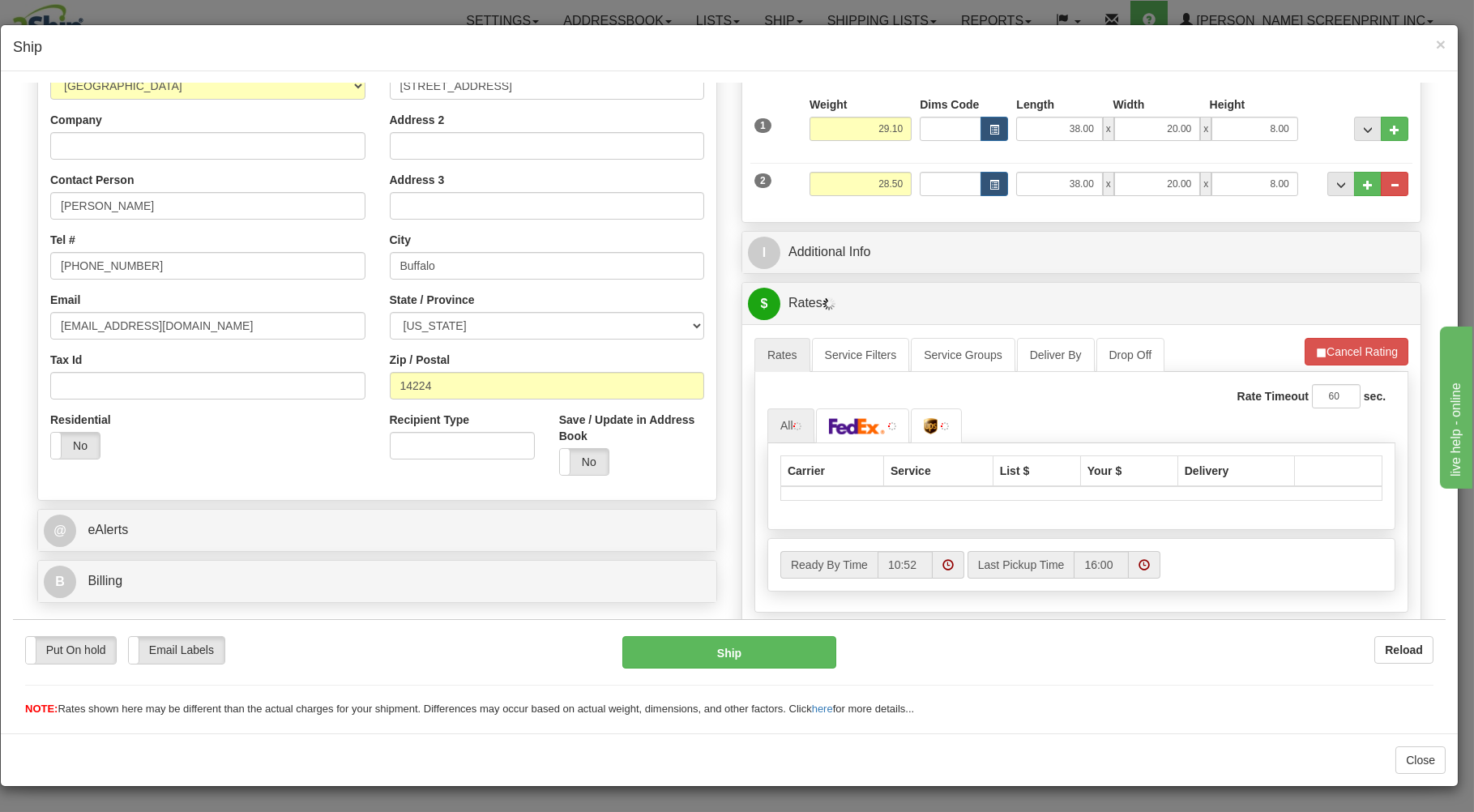
scroll to position [347, 0]
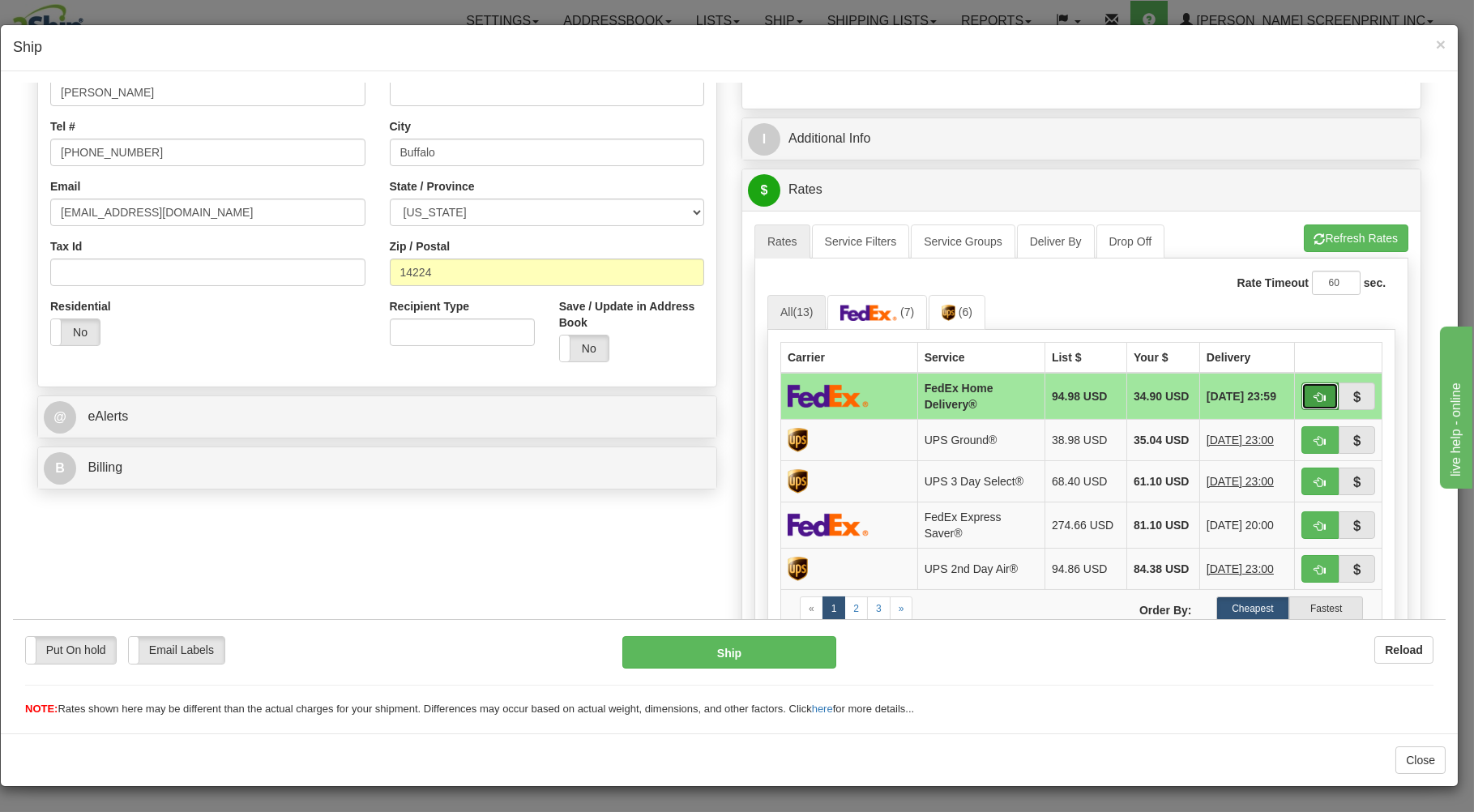
drag, startPoint x: 1299, startPoint y: 400, endPoint x: 1277, endPoint y: 405, distance: 22.6
click at [1314, 400] on span "button" at bounding box center [1320, 396] width 11 height 10
type input "90"
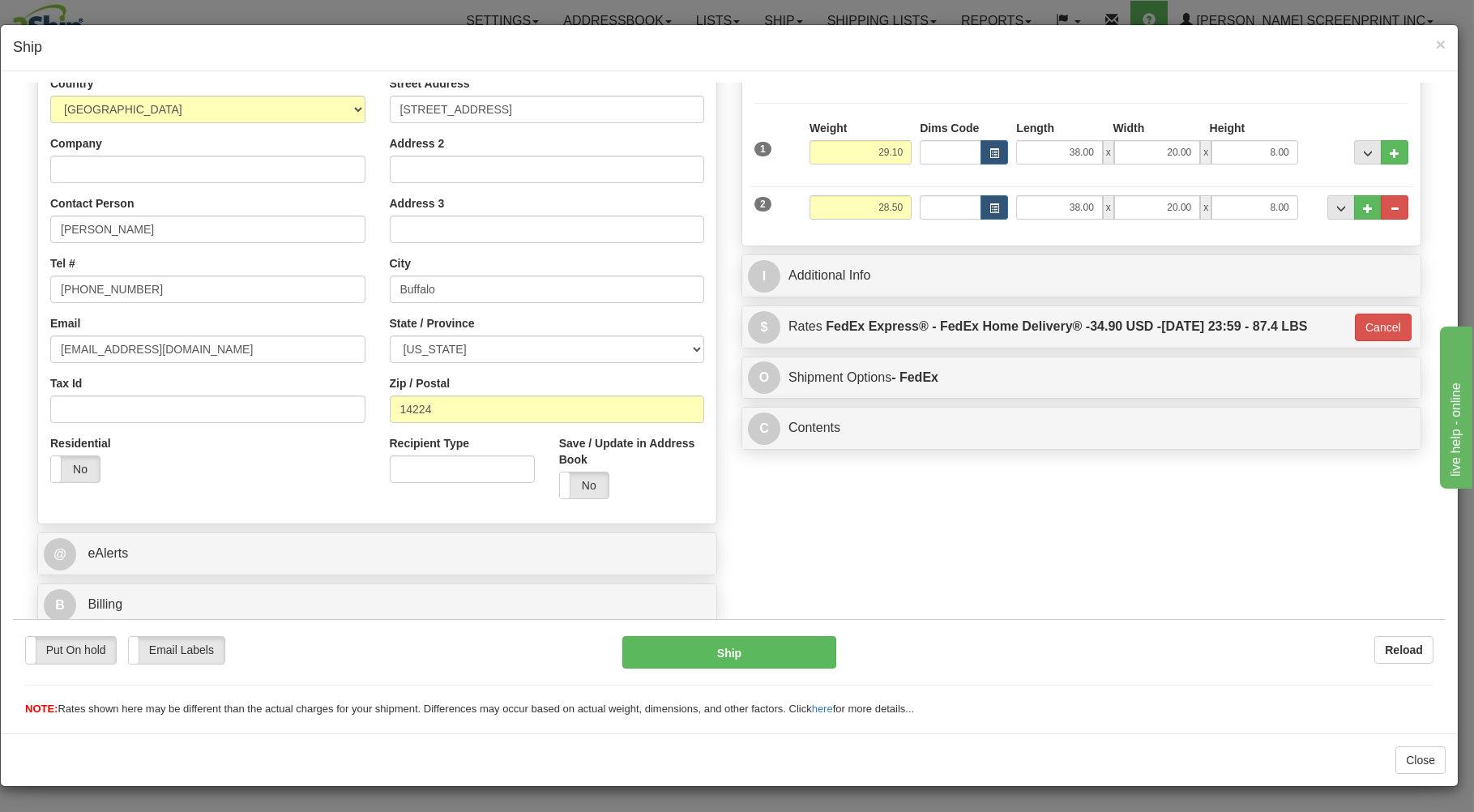
scroll to position [213, 0]
click at [790, 650] on button "Ship" at bounding box center [729, 651] width 215 height 33
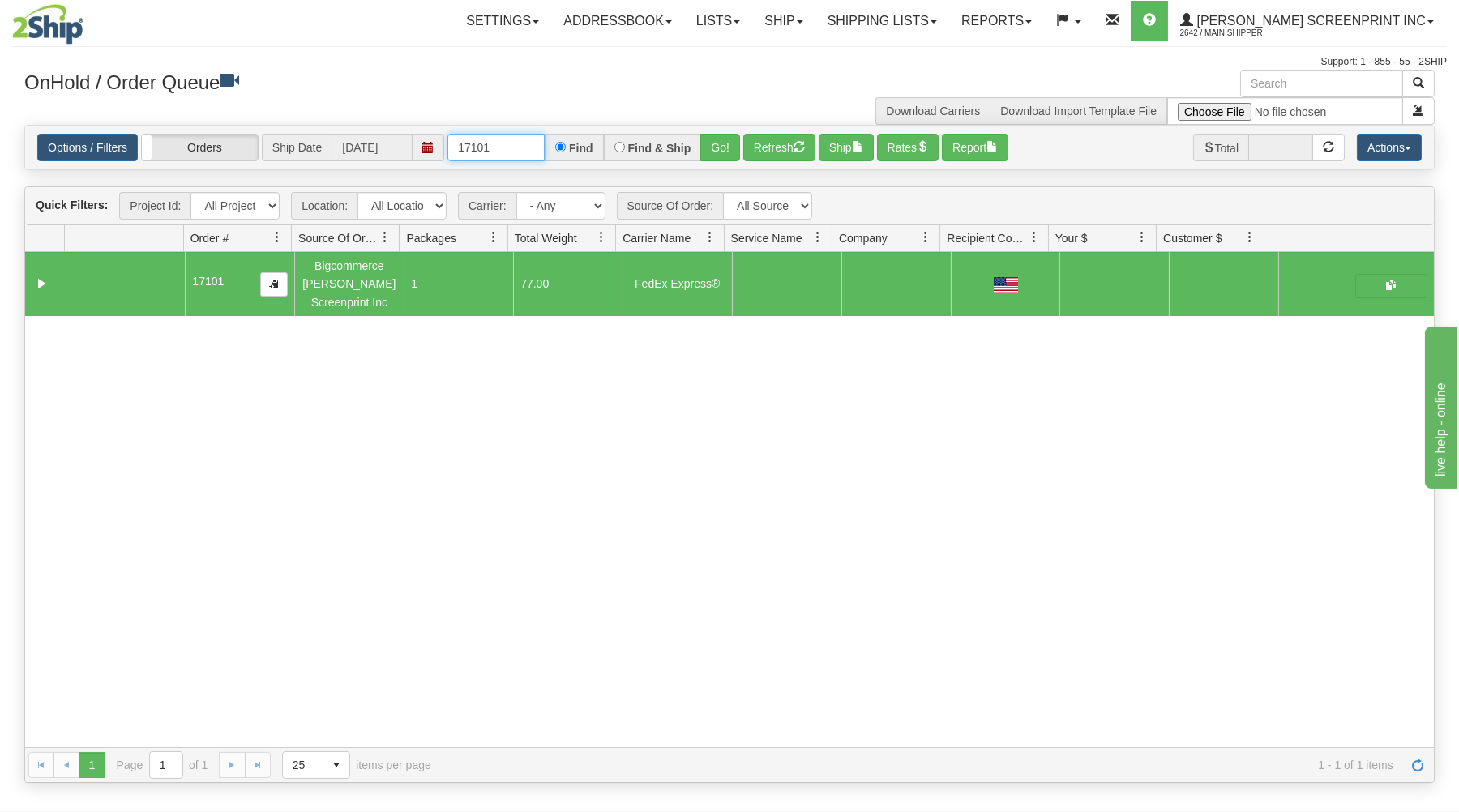
click at [525, 146] on input "17101" at bounding box center [496, 148] width 98 height 28
type input "1"
type input "17107"
click at [709, 153] on button "Go!" at bounding box center [720, 148] width 40 height 28
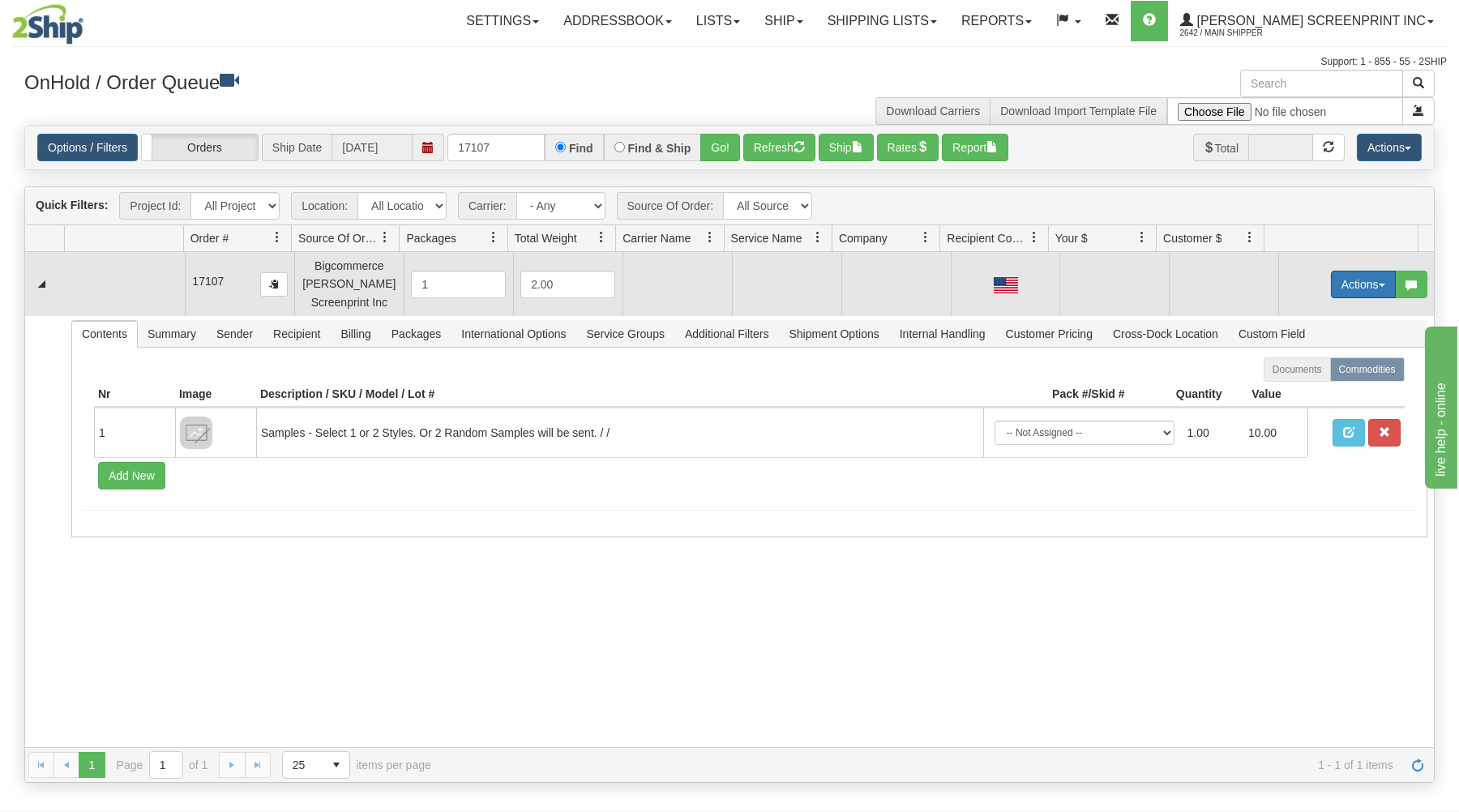
click at [1334, 282] on button "Actions" at bounding box center [1363, 285] width 65 height 28
click at [1281, 312] on span at bounding box center [1286, 314] width 11 height 11
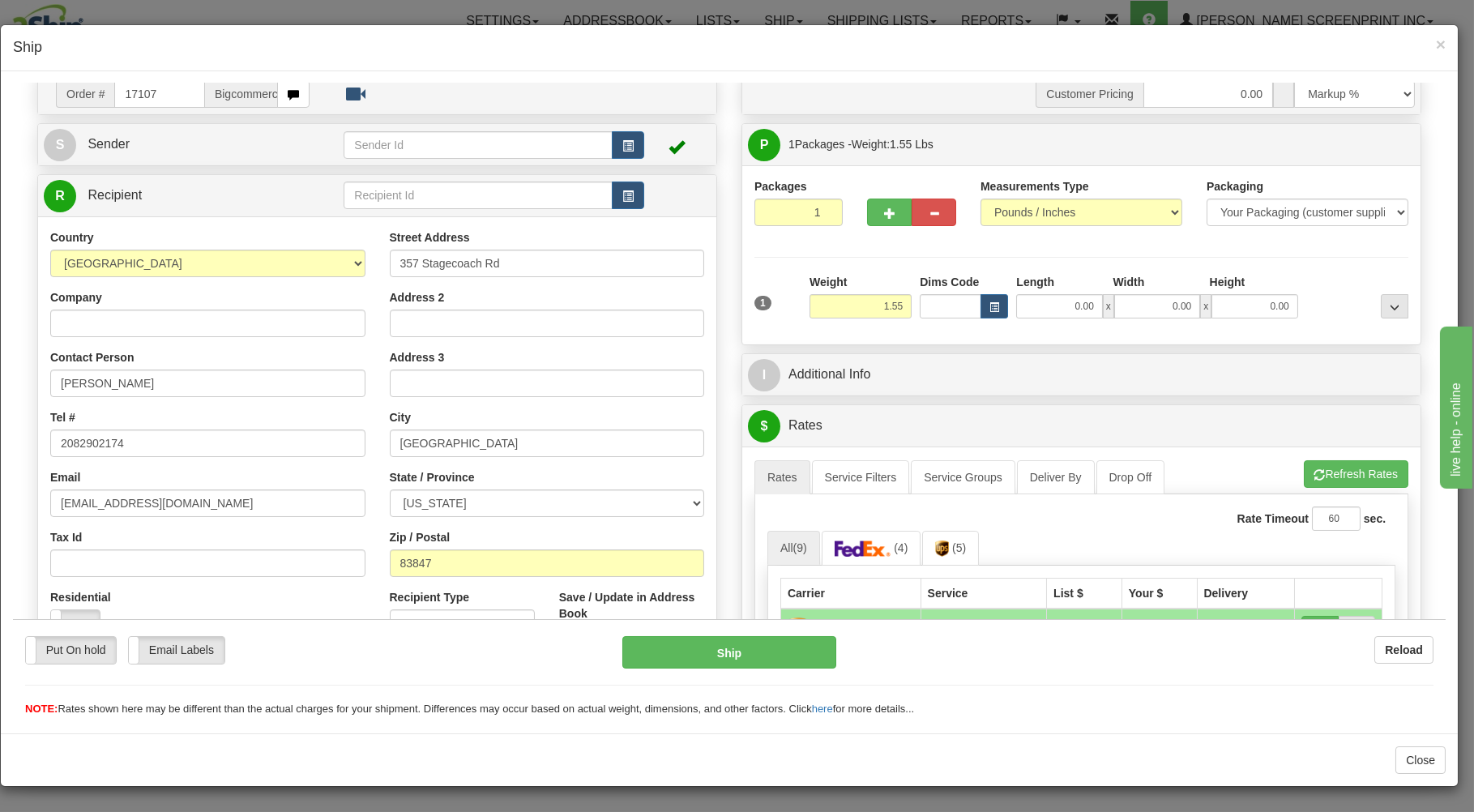
scroll to position [86, 0]
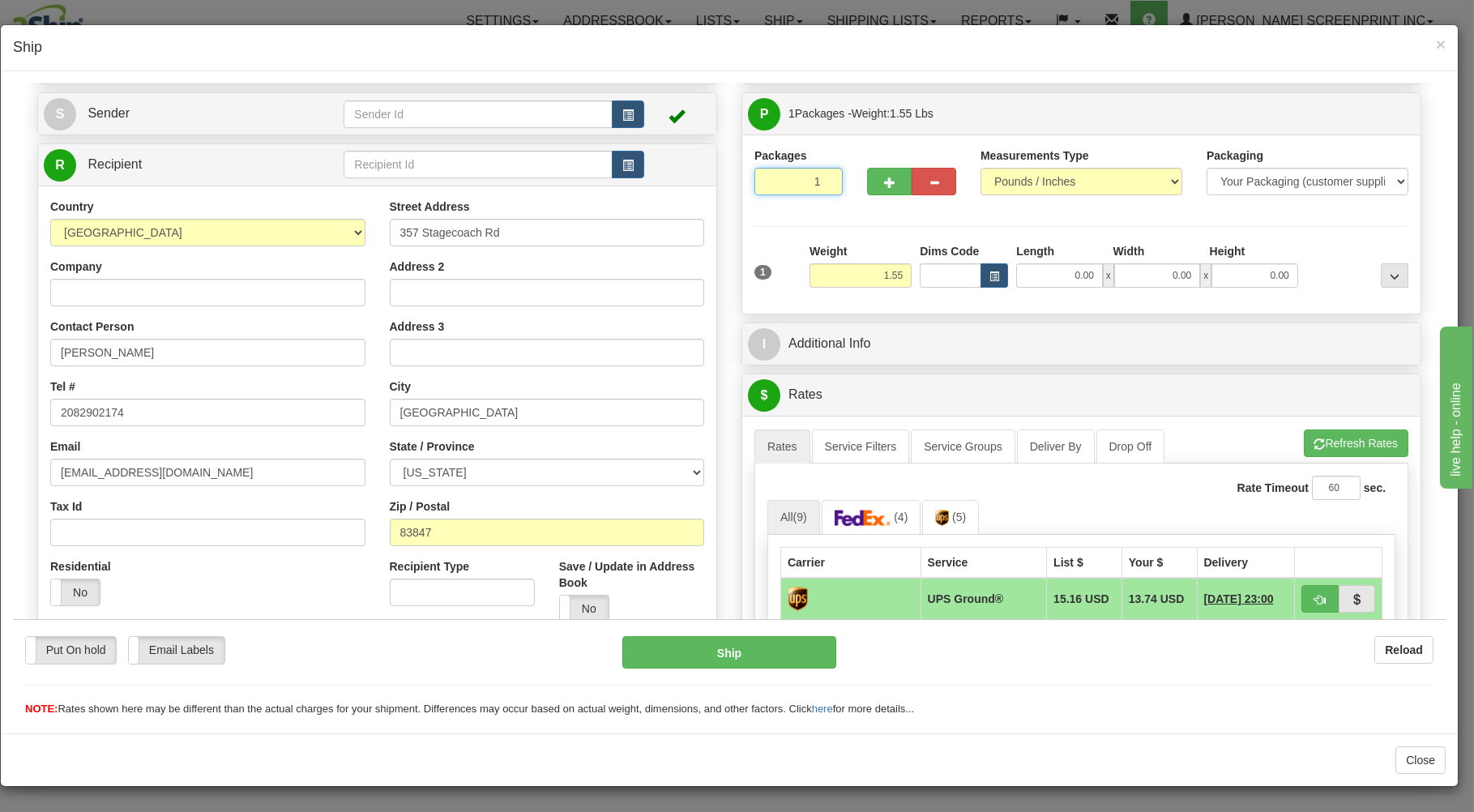
drag, startPoint x: 801, startPoint y: 184, endPoint x: 844, endPoint y: 268, distance: 94.4
click at [805, 192] on input "1" at bounding box center [798, 180] width 88 height 28
click at [856, 281] on input "1.55" at bounding box center [860, 274] width 102 height 24
click at [1023, 279] on input "0.00" at bounding box center [1059, 274] width 86 height 24
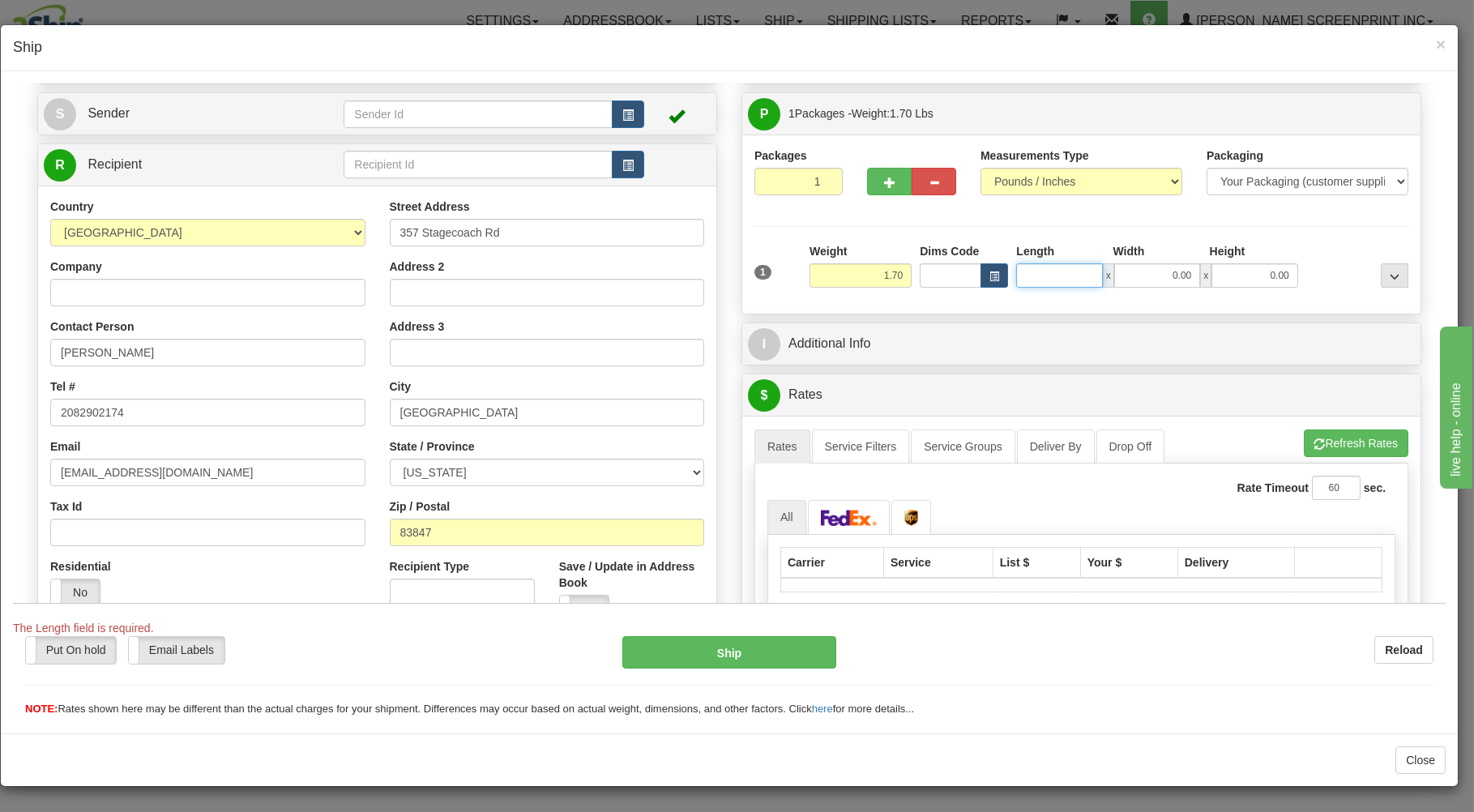
type input "2.40"
type input "3"
type input "1.40"
type input "31"
type input "1.55"
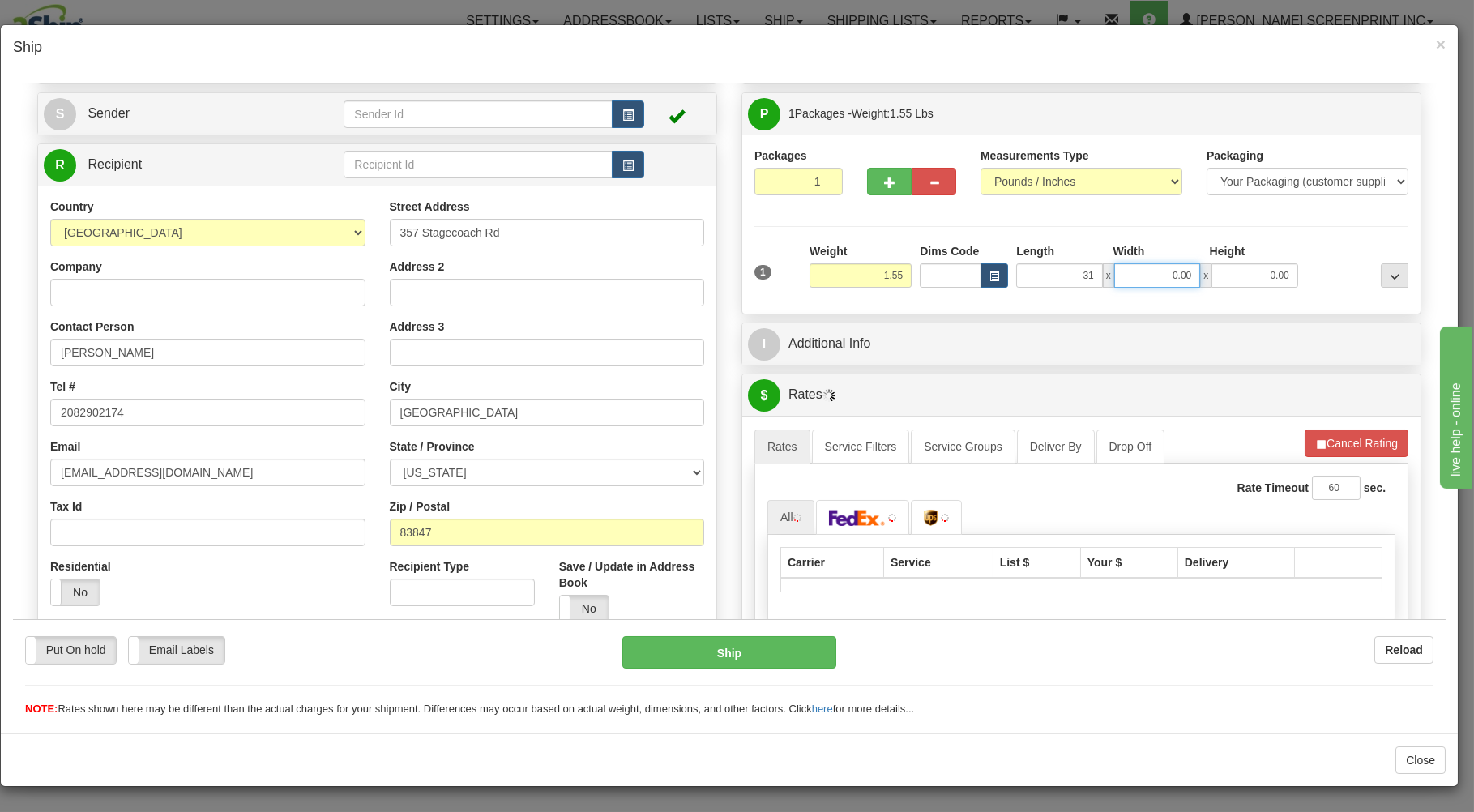
type input "31.00"
click at [1172, 272] on input "0.00" at bounding box center [1157, 274] width 86 height 24
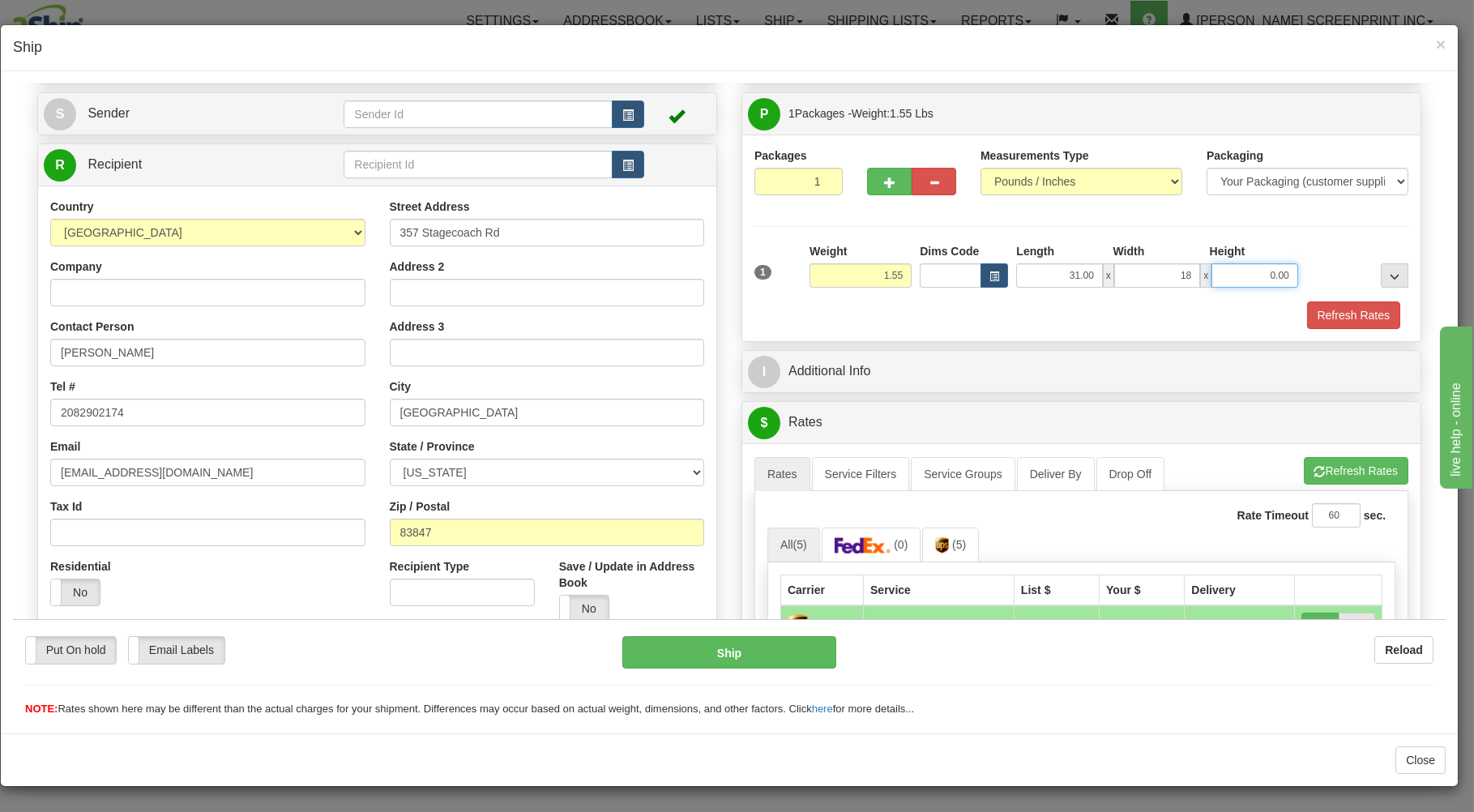
type input "18.00"
click at [1241, 268] on input "0.00" at bounding box center [1255, 274] width 86 height 24
type input "1.00"
click at [1181, 272] on input "18.00" at bounding box center [1157, 274] width 86 height 24
type input "19.00"
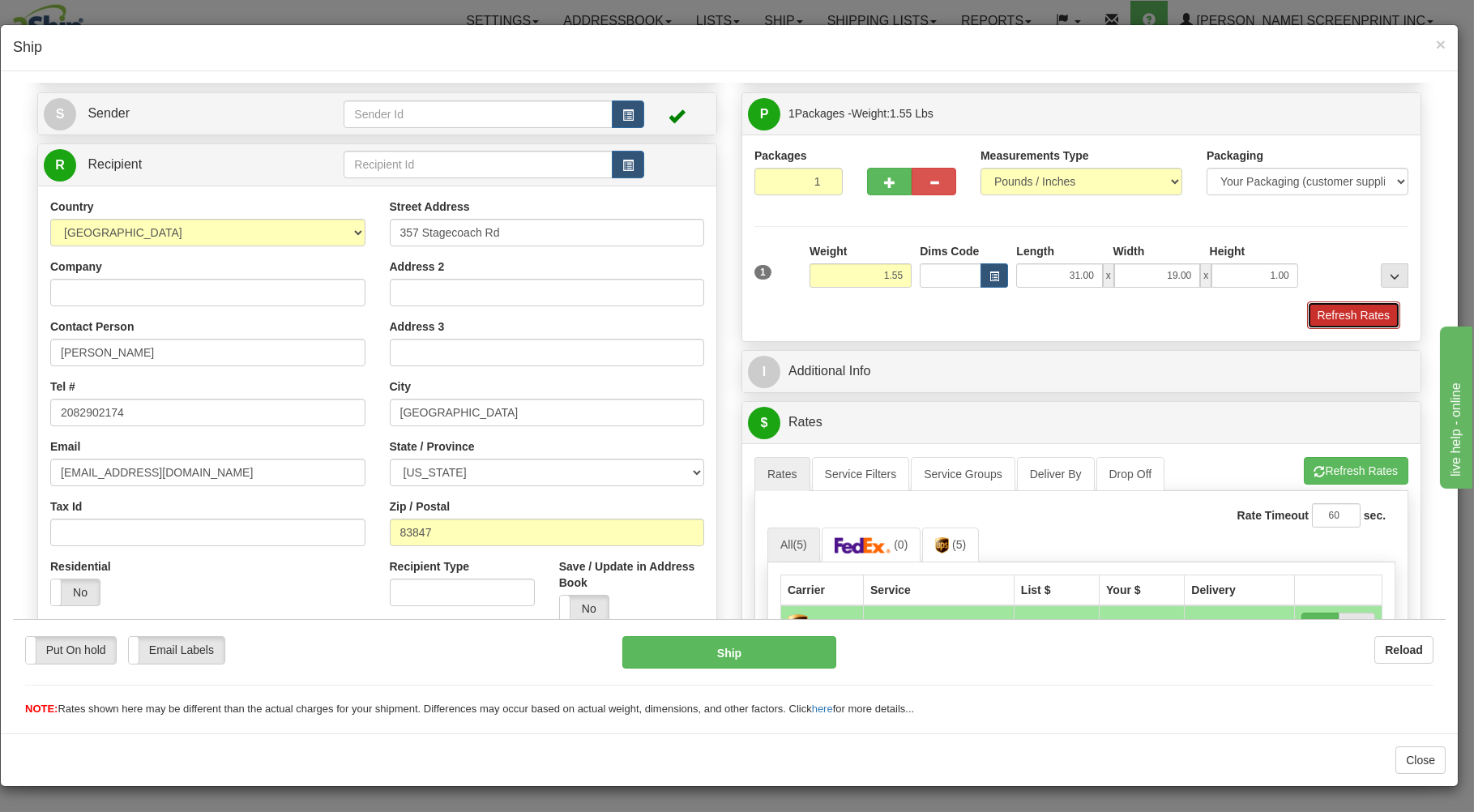
click at [1312, 313] on button "Refresh Rates" at bounding box center [1353, 314] width 93 height 28
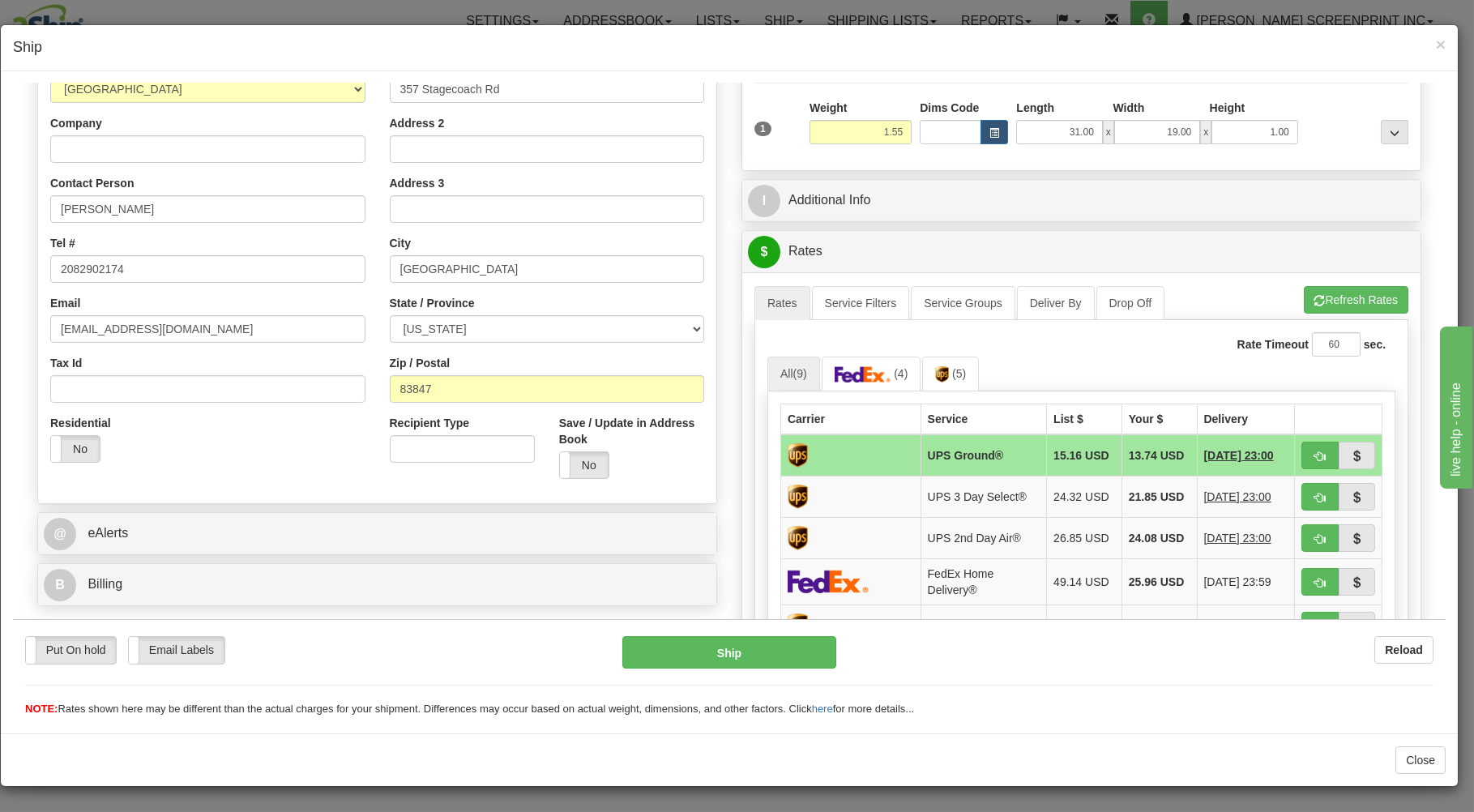
scroll to position [260, 0]
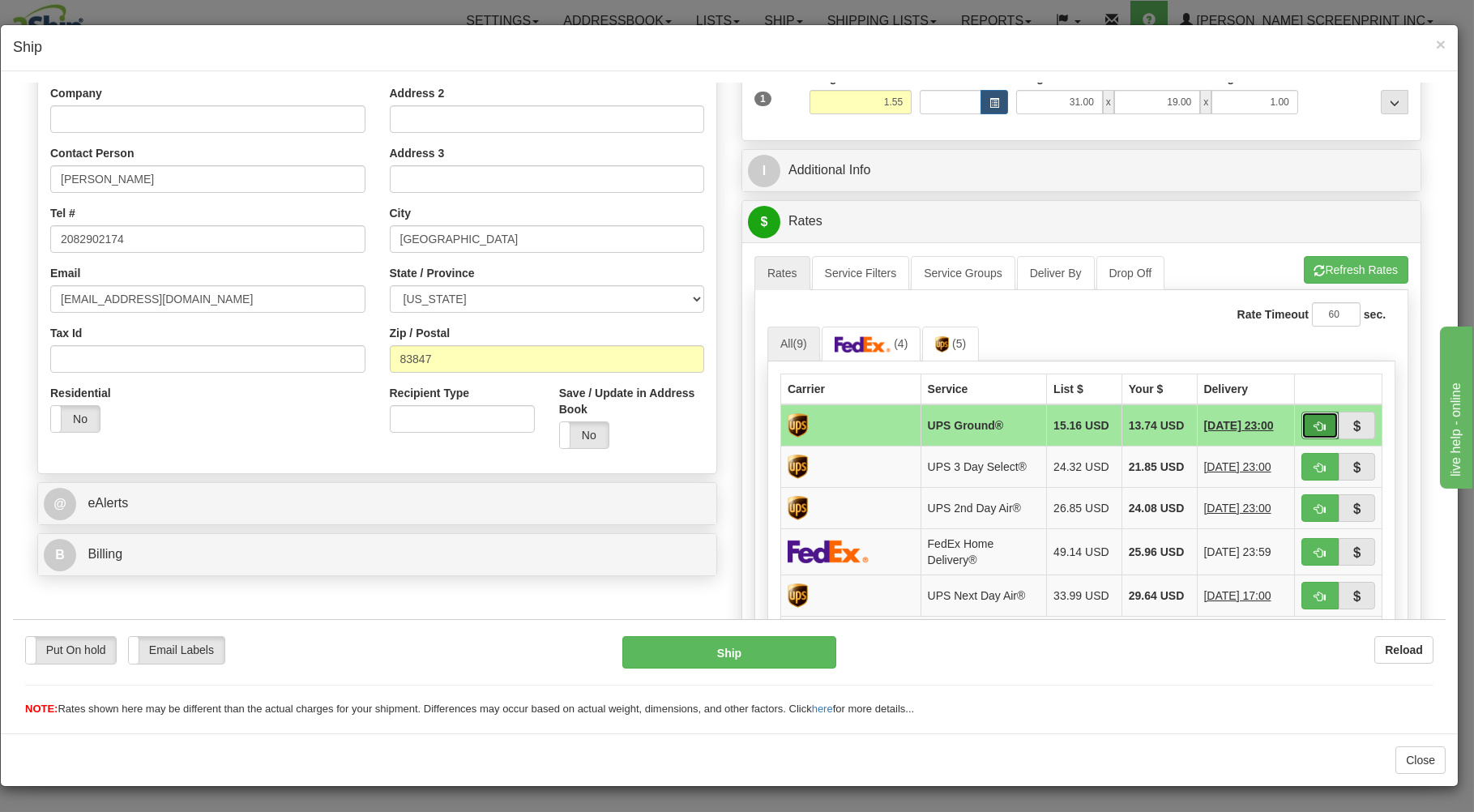
click at [1314, 428] on span "button" at bounding box center [1320, 425] width 11 height 10
type input "03"
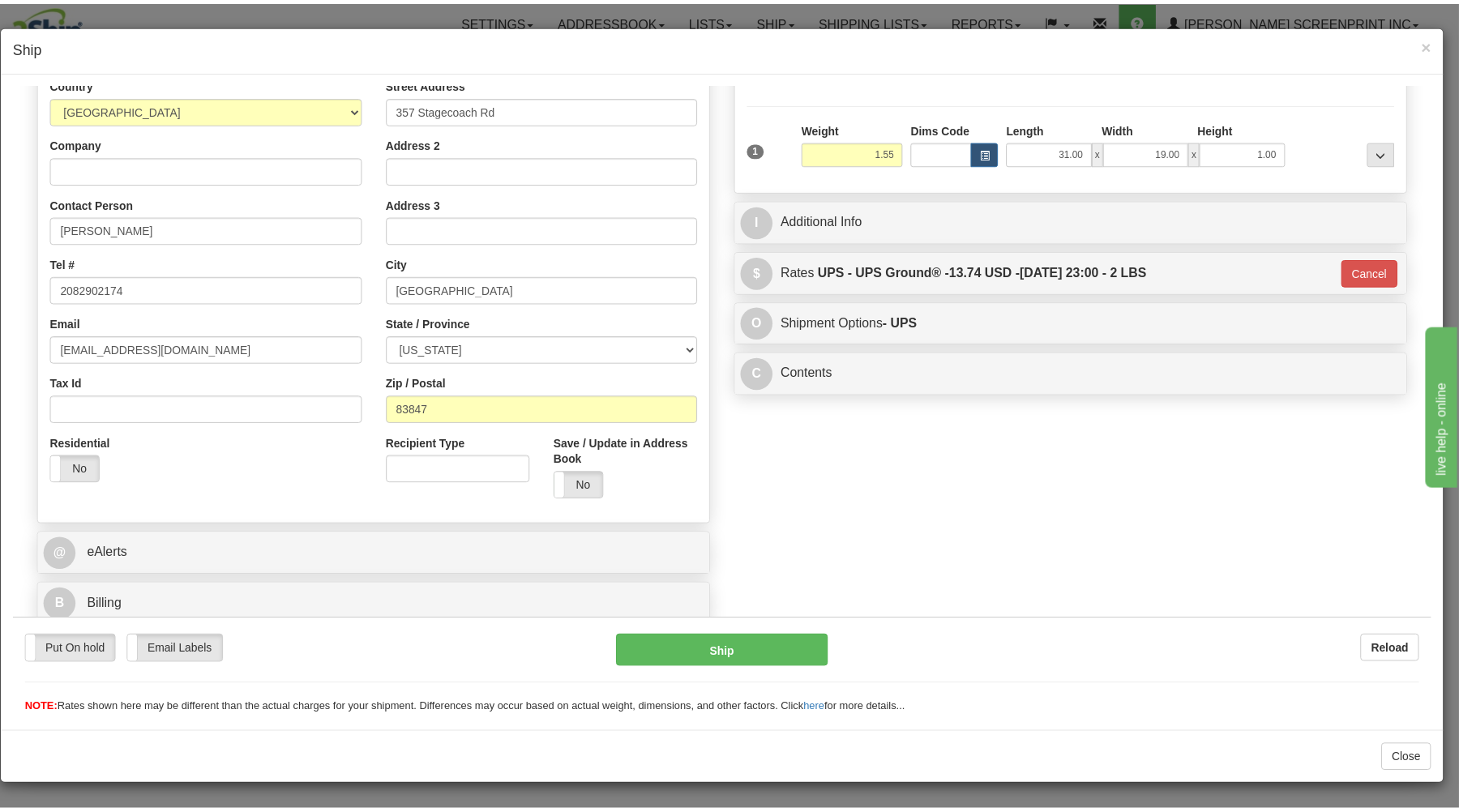
scroll to position [213, 0]
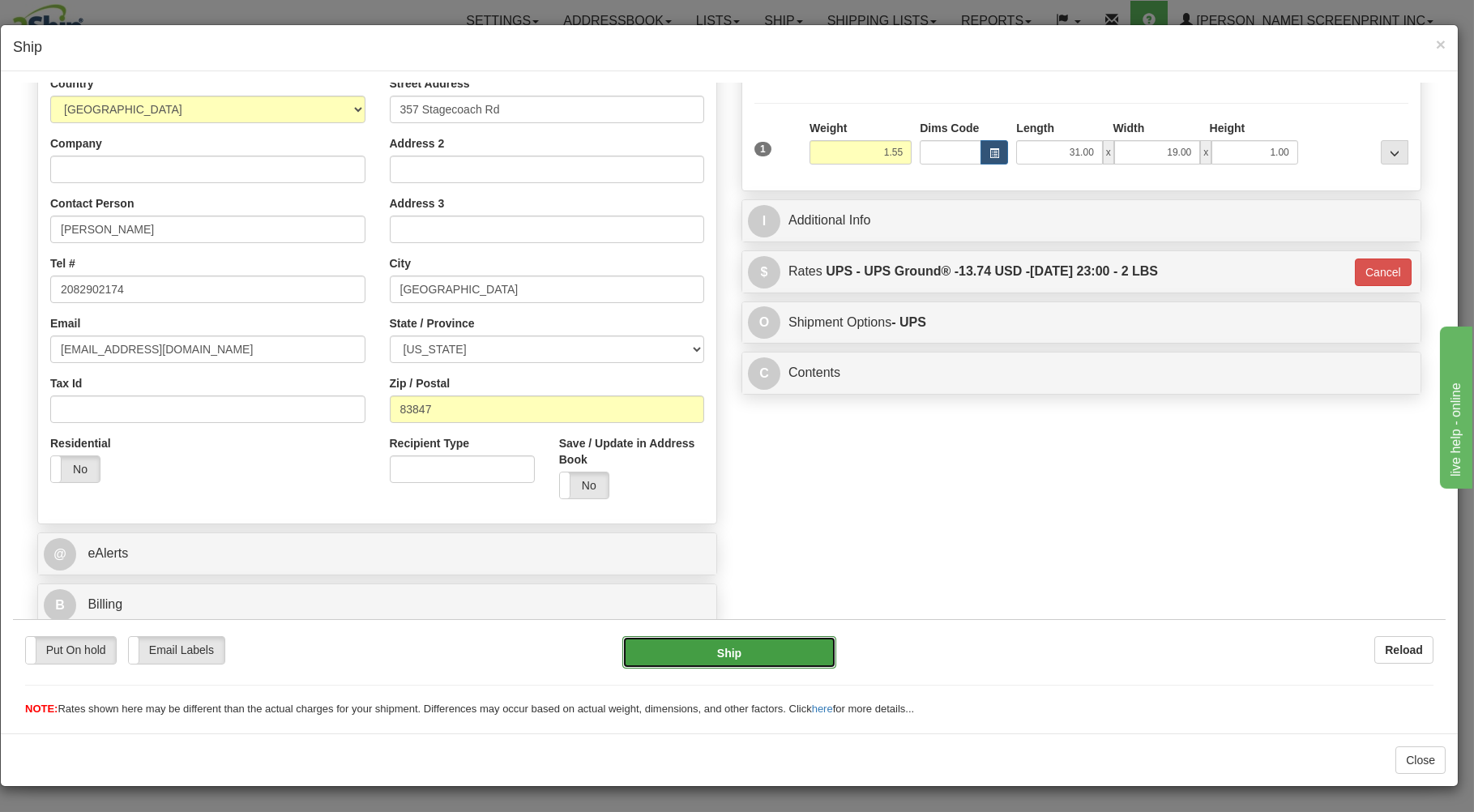
click at [778, 658] on button "Ship" at bounding box center [729, 651] width 215 height 33
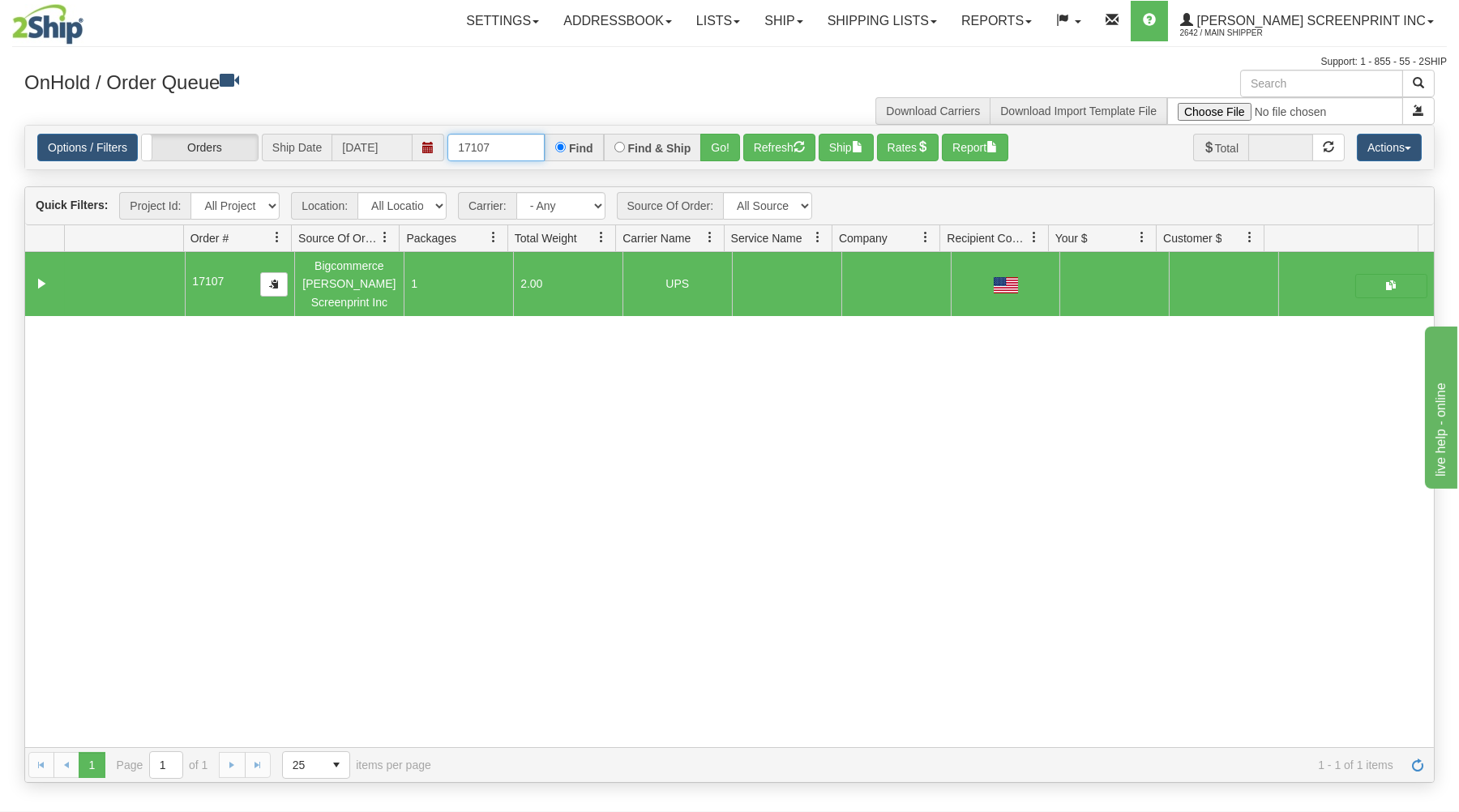
click at [497, 153] on input "17107" at bounding box center [496, 148] width 98 height 28
type input "1"
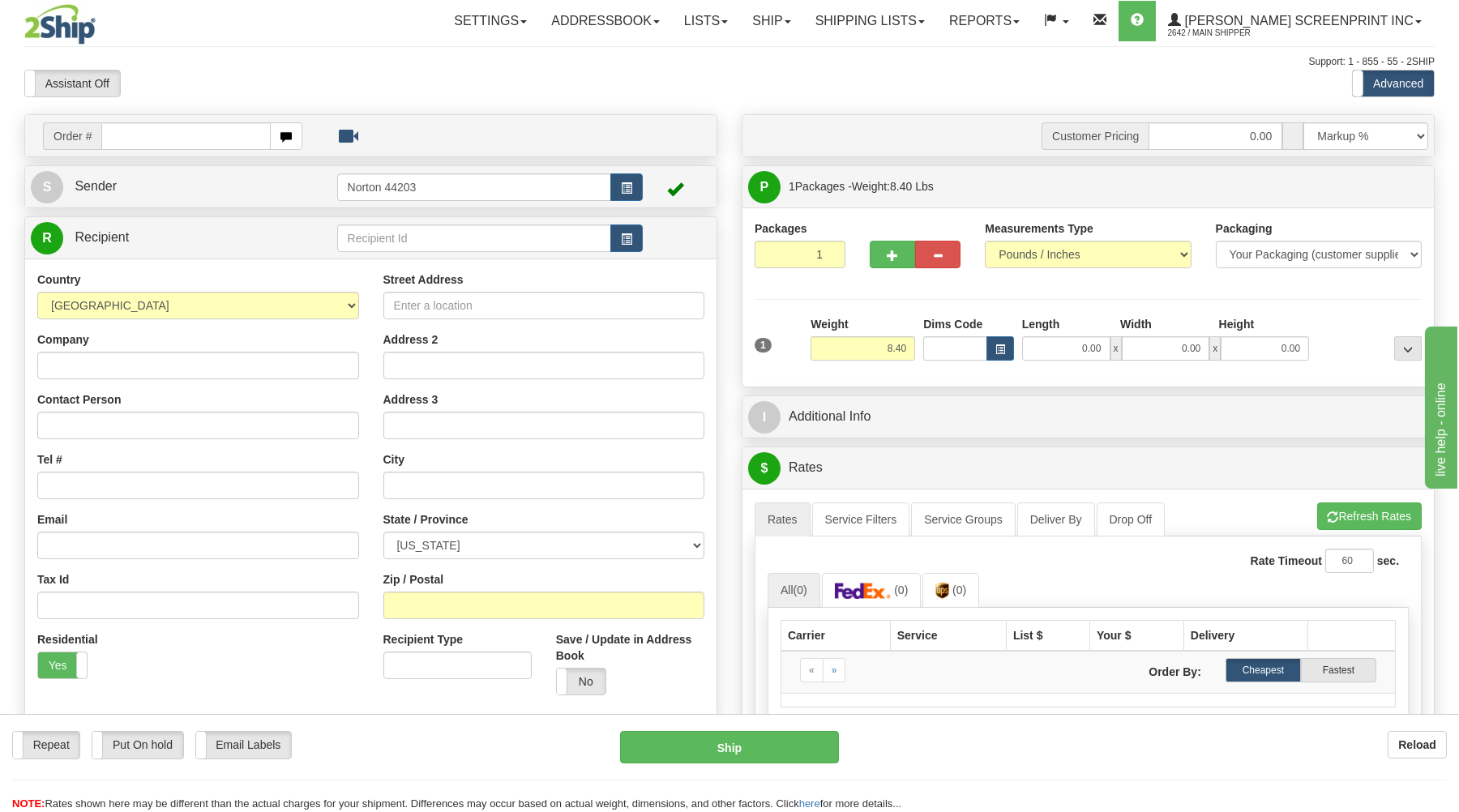
type input "0.00"
